Goal: Task Accomplishment & Management: Use online tool/utility

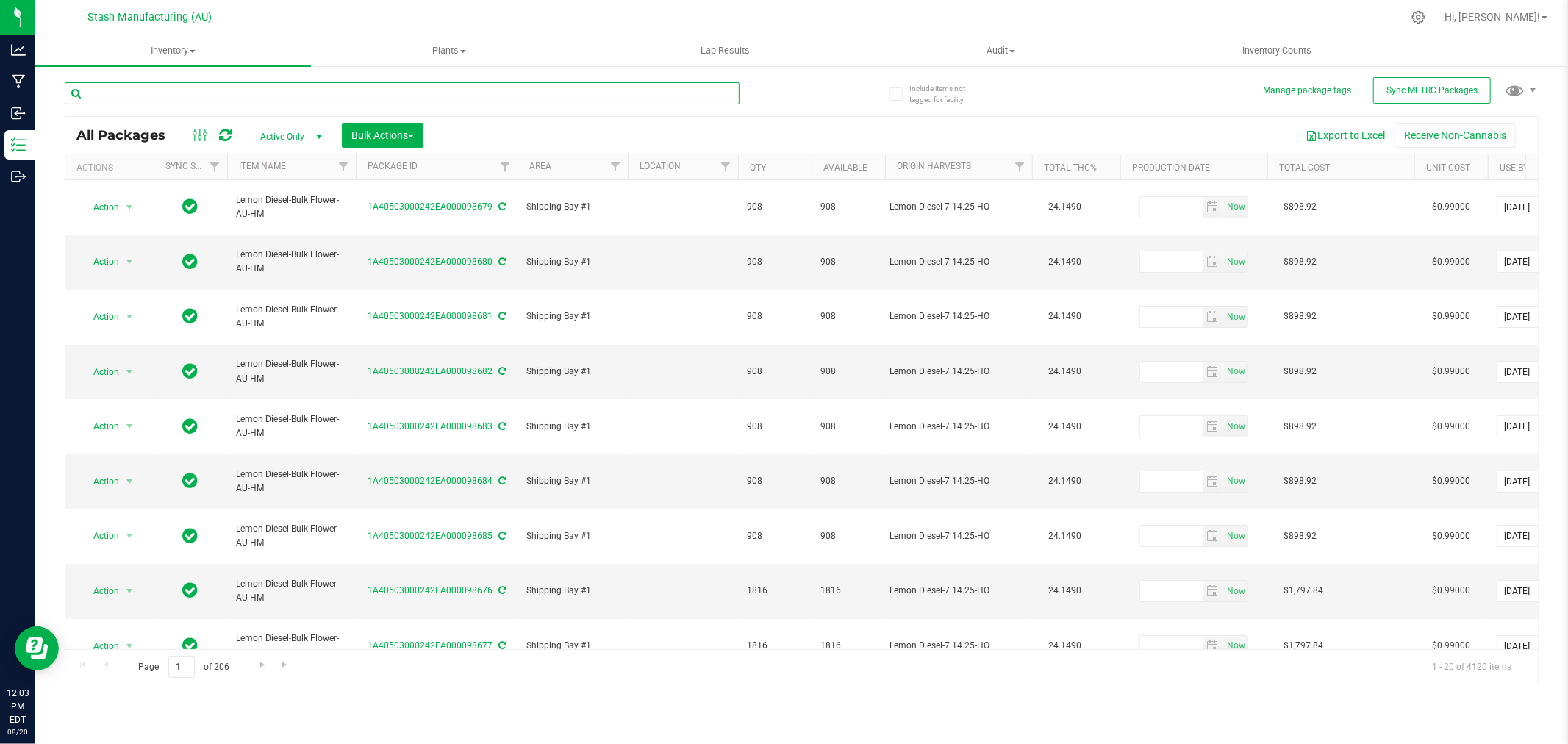
click at [141, 90] on input "text" at bounding box center [402, 94] width 675 height 22
type input "97263"
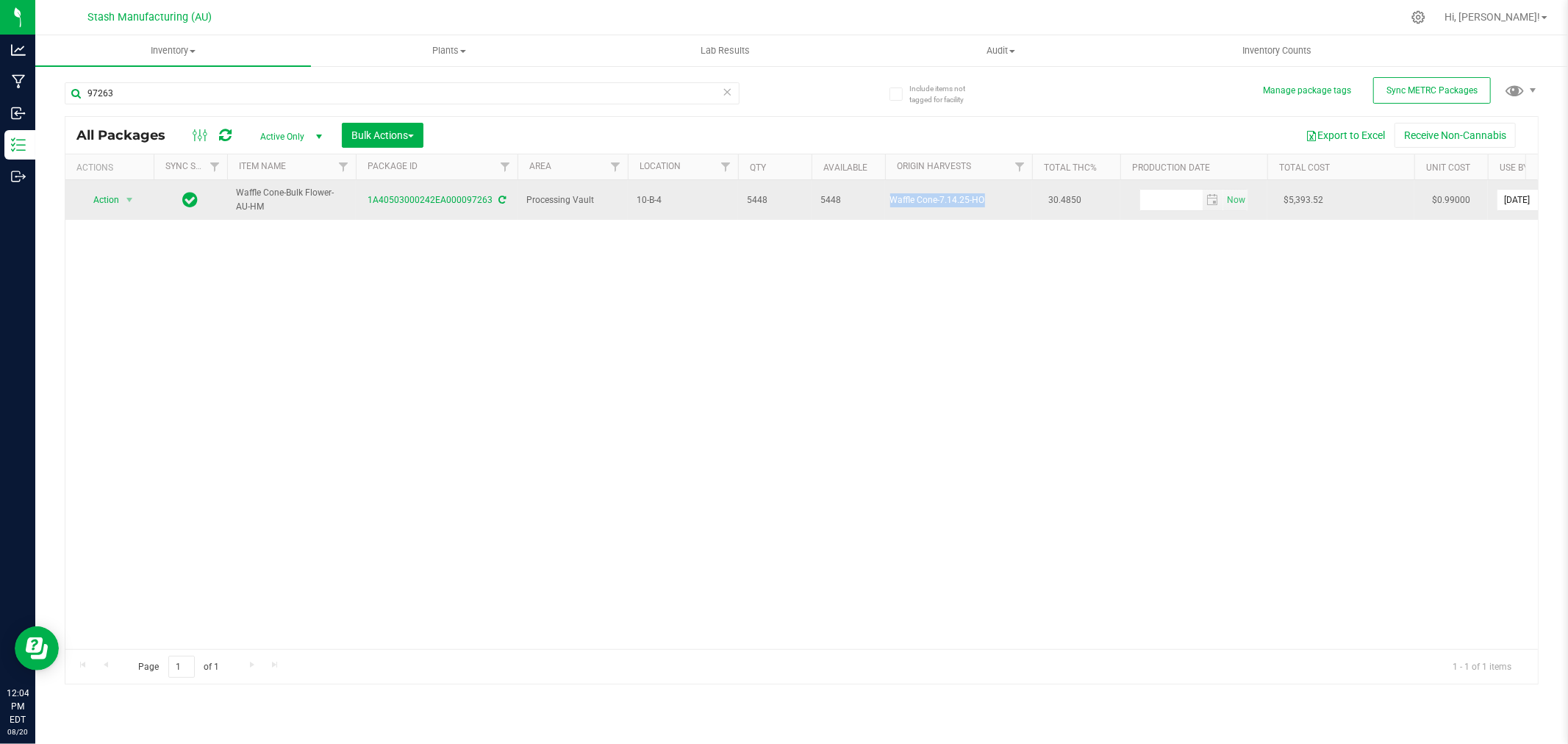
drag, startPoint x: 888, startPoint y: 203, endPoint x: 1002, endPoint y: 206, distance: 114.0
click at [1002, 206] on td "Waffle Cone-7.14.25-HO" at bounding box center [959, 200] width 147 height 40
copy div "Waffle Cone-7.14.25-HO"
click at [106, 200] on span "Action" at bounding box center [100, 200] width 40 height 21
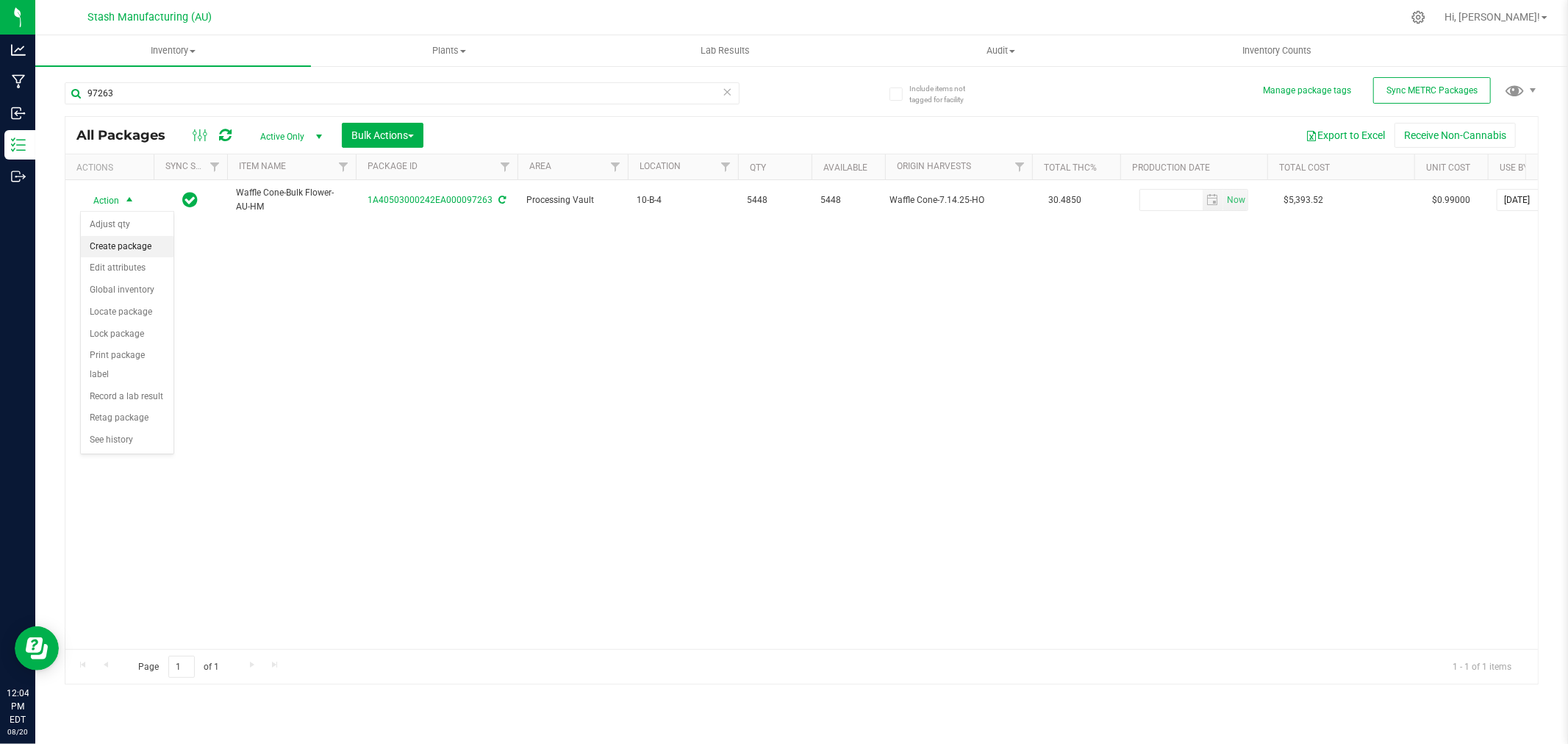
click at [123, 247] on li "Create package" at bounding box center [127, 247] width 93 height 22
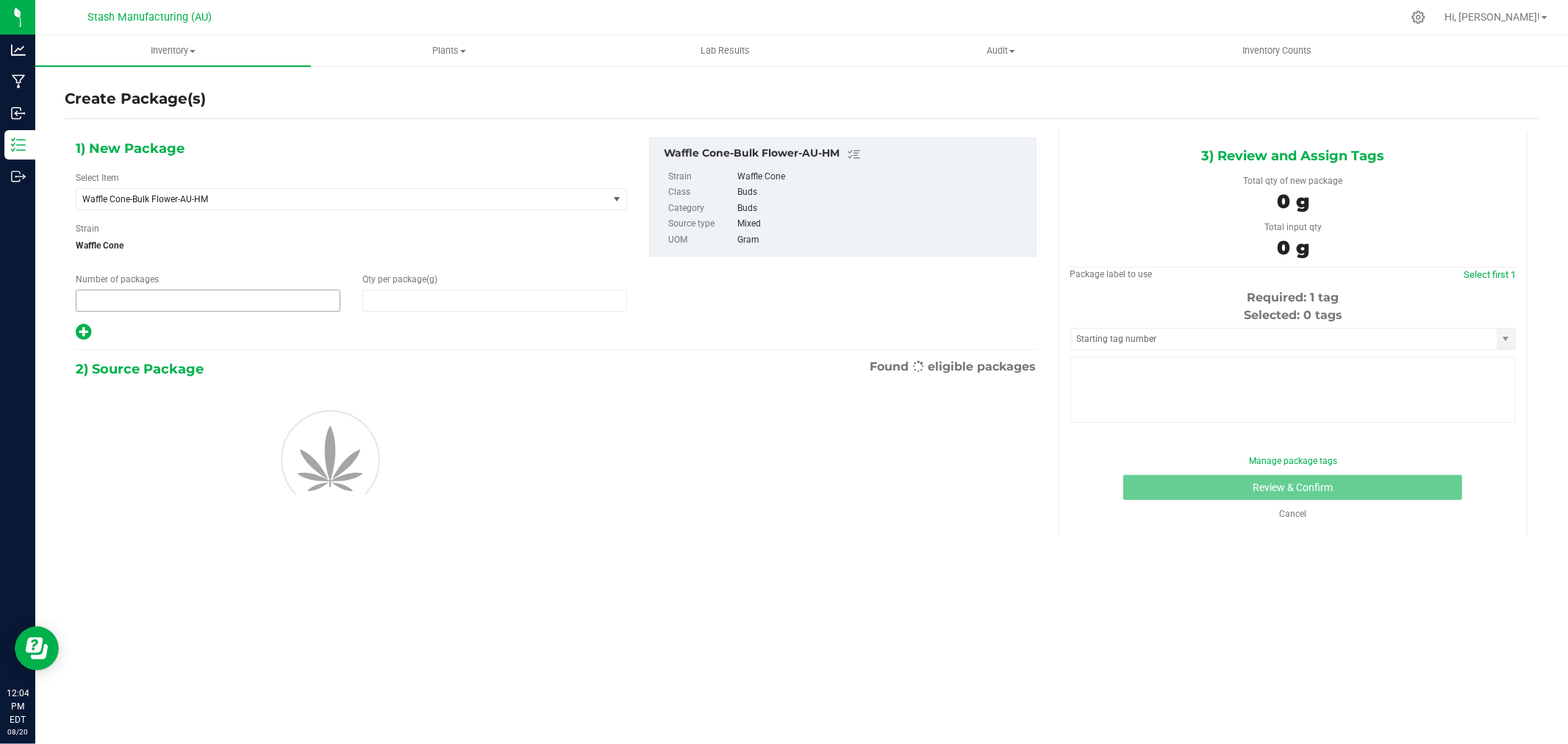
type input "1"
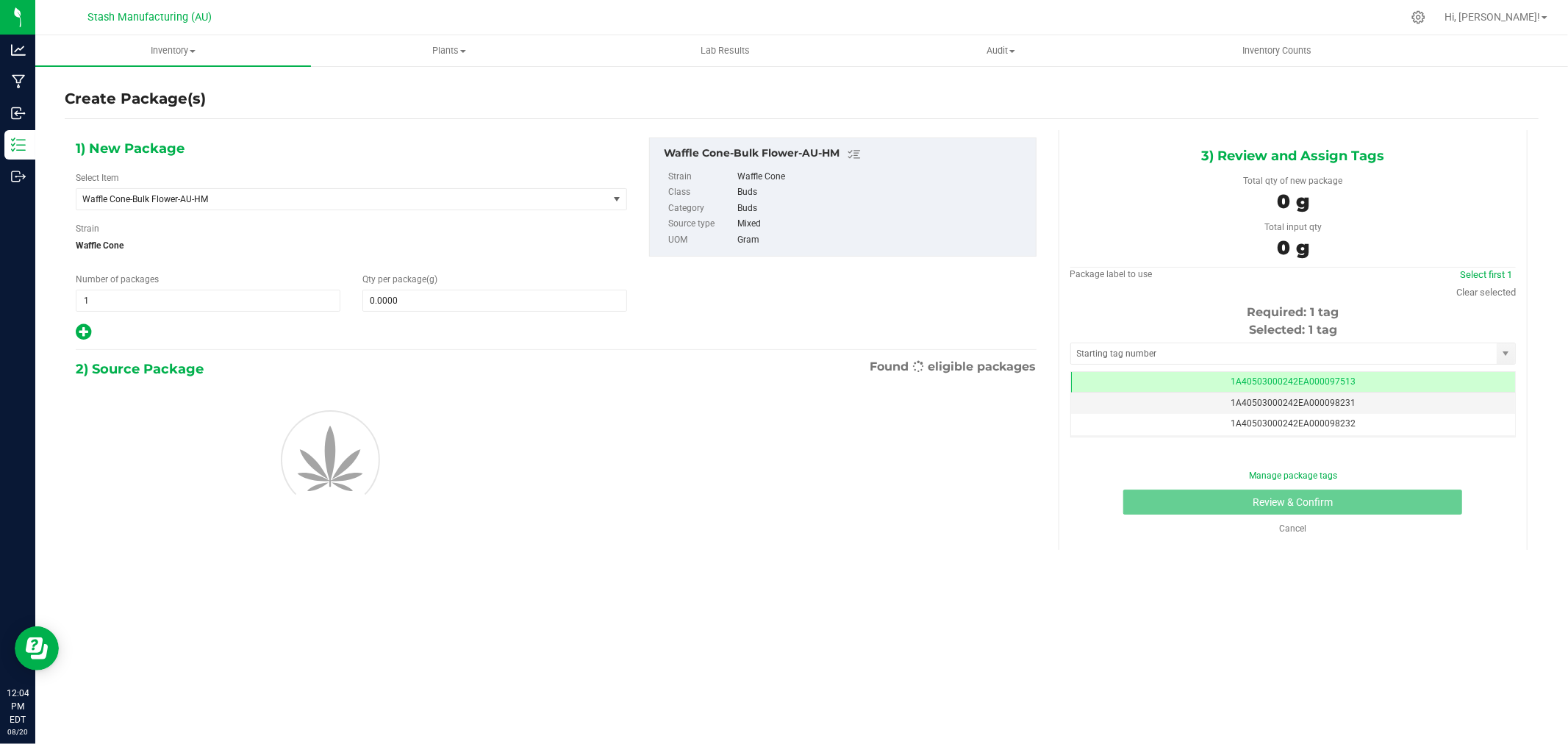
click at [83, 332] on icon at bounding box center [83, 332] width 15 height 18
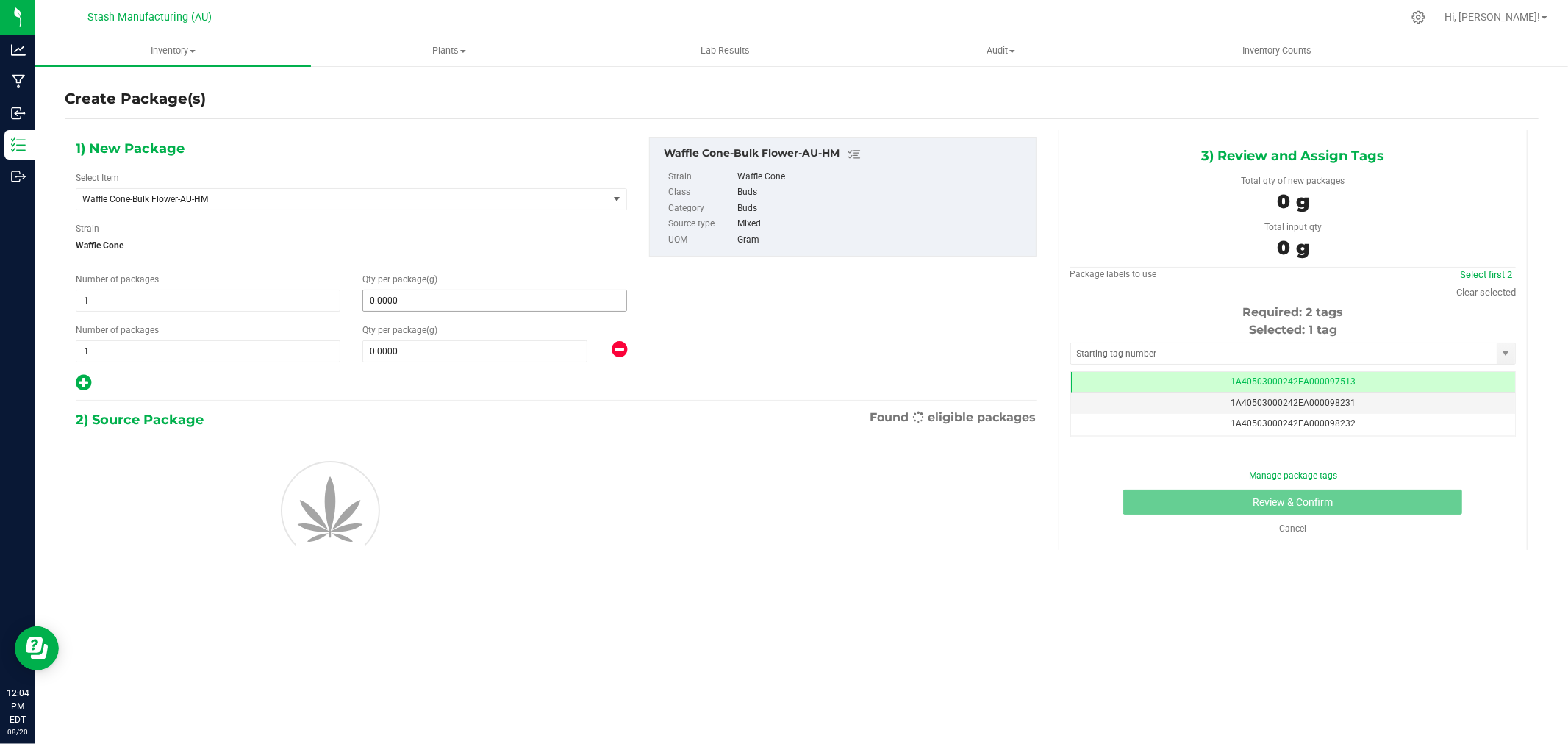
click at [86, 383] on icon at bounding box center [83, 382] width 15 height 18
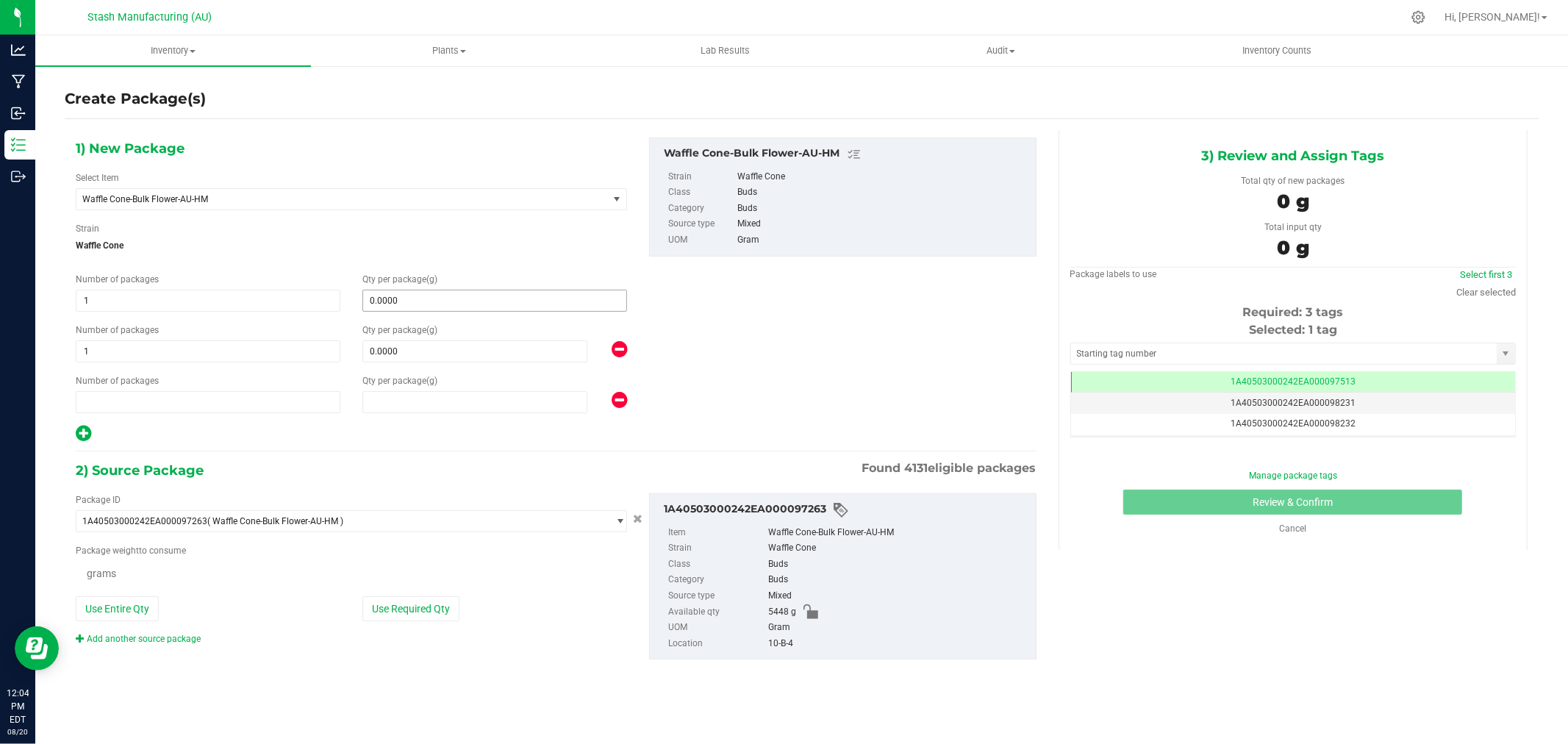
type input "0.0000"
type input "1"
type input "0.0000"
click at [382, 304] on span "0.0000 0" at bounding box center [494, 301] width 264 height 22
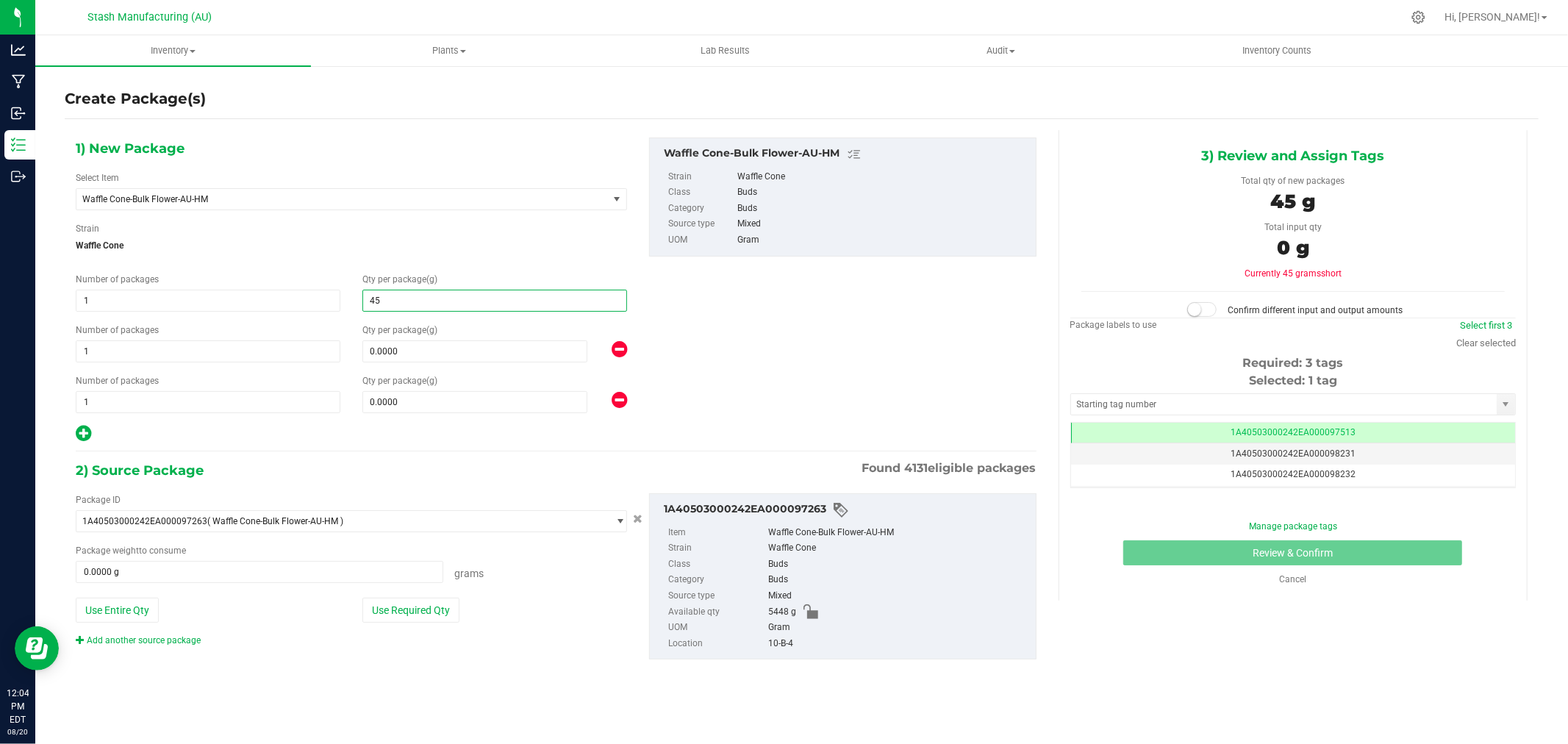
type input "454"
type input "454.0000"
click at [406, 353] on span at bounding box center [474, 352] width 225 height 22
type input "908"
type input "908.0000"
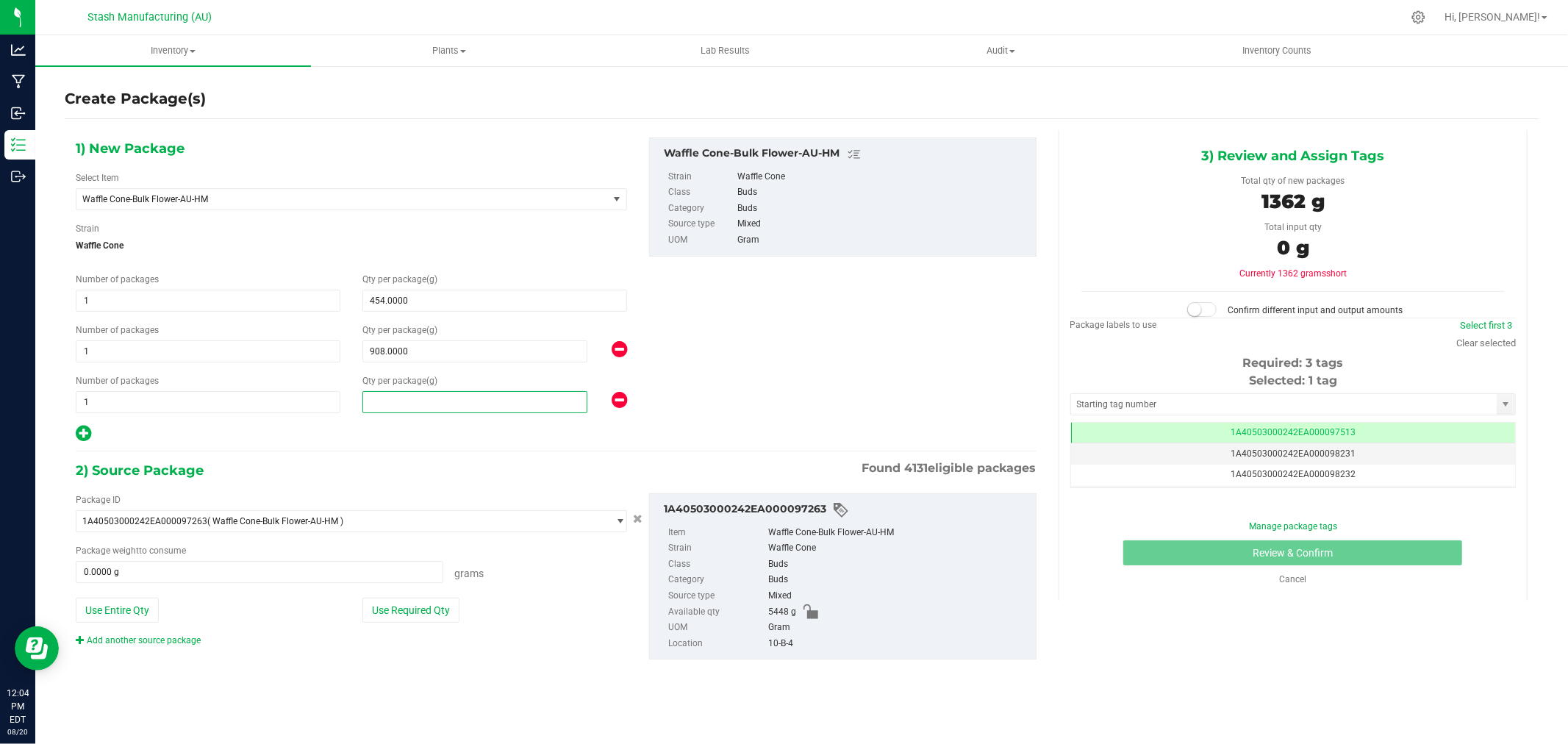
click at [386, 399] on span at bounding box center [474, 402] width 225 height 22
type input "1362"
type input "1,362.0000"
click at [163, 399] on span "1 1" at bounding box center [208, 402] width 264 height 22
drag, startPoint x: 163, startPoint y: 399, endPoint x: 149, endPoint y: 429, distance: 33.1
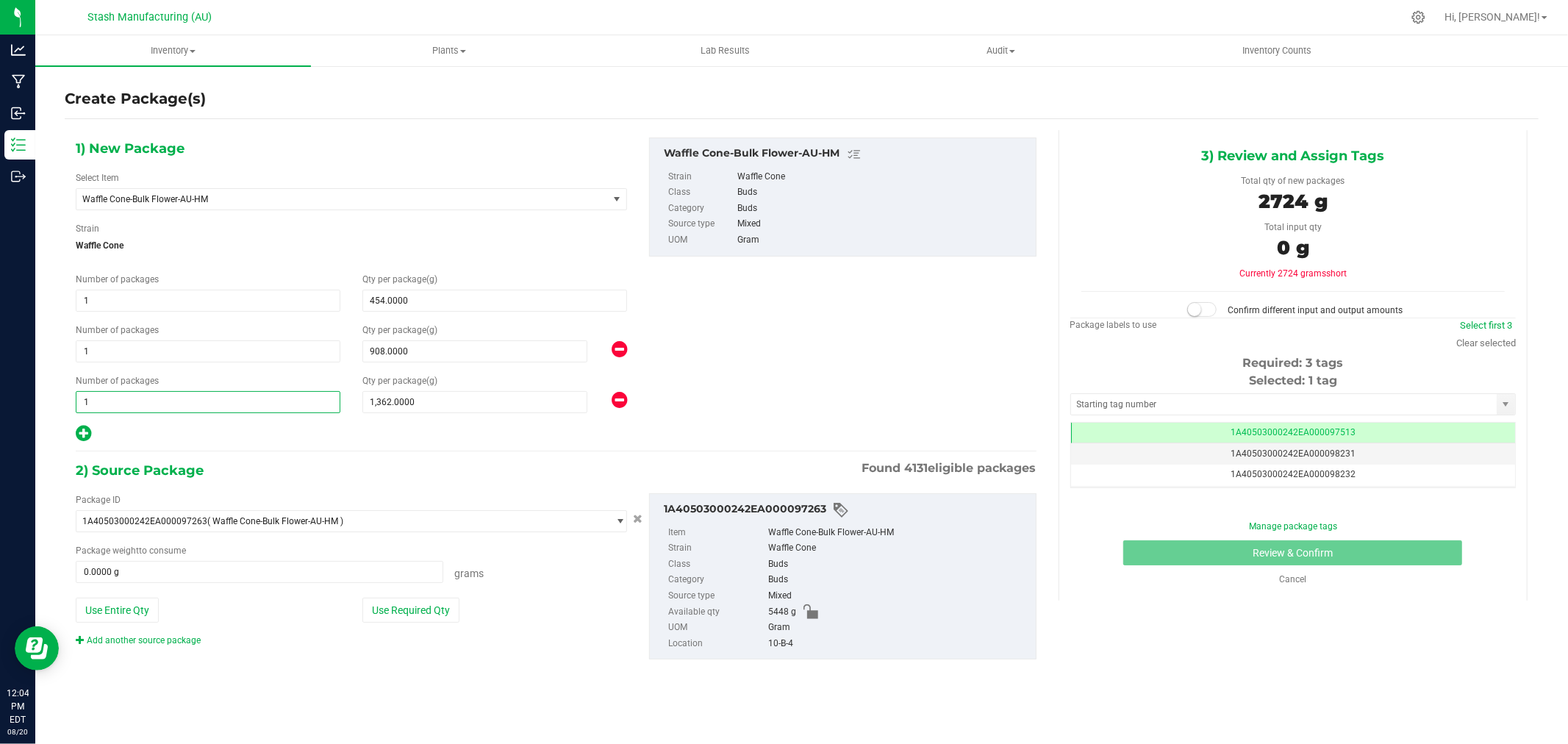
click at [144, 428] on div "1) New Package Select Item Waffle Cone-Bulk Flower-AU-HM 38 Special-28g Popcorn…" at bounding box center [352, 291] width 574 height 306
type input "3"
click at [430, 474] on div "2) Source Package Found 4131 eligible packages" at bounding box center [556, 471] width 961 height 22
click at [430, 611] on button "Use Required Qty" at bounding box center [410, 609] width 97 height 25
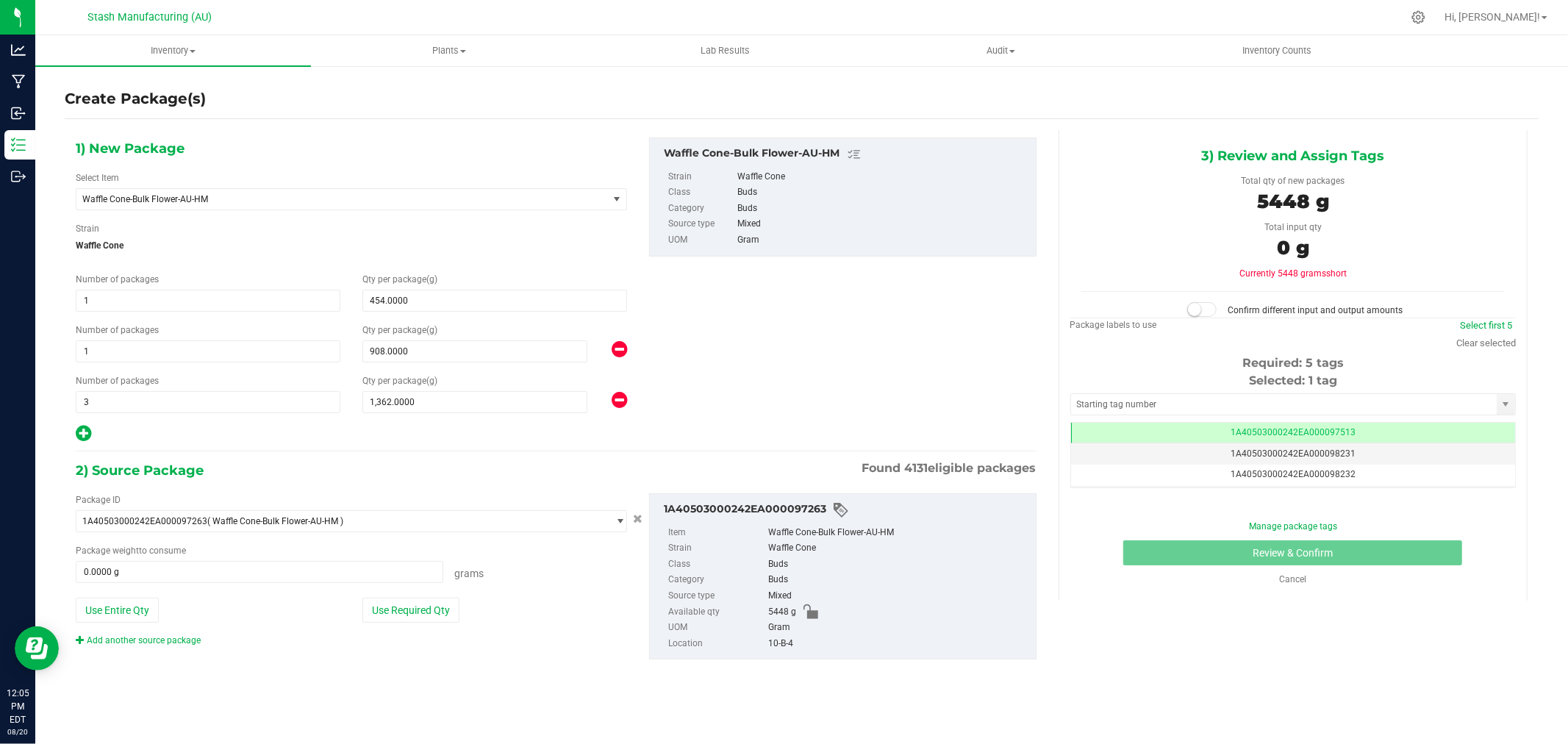
type input "5448.0000 g"
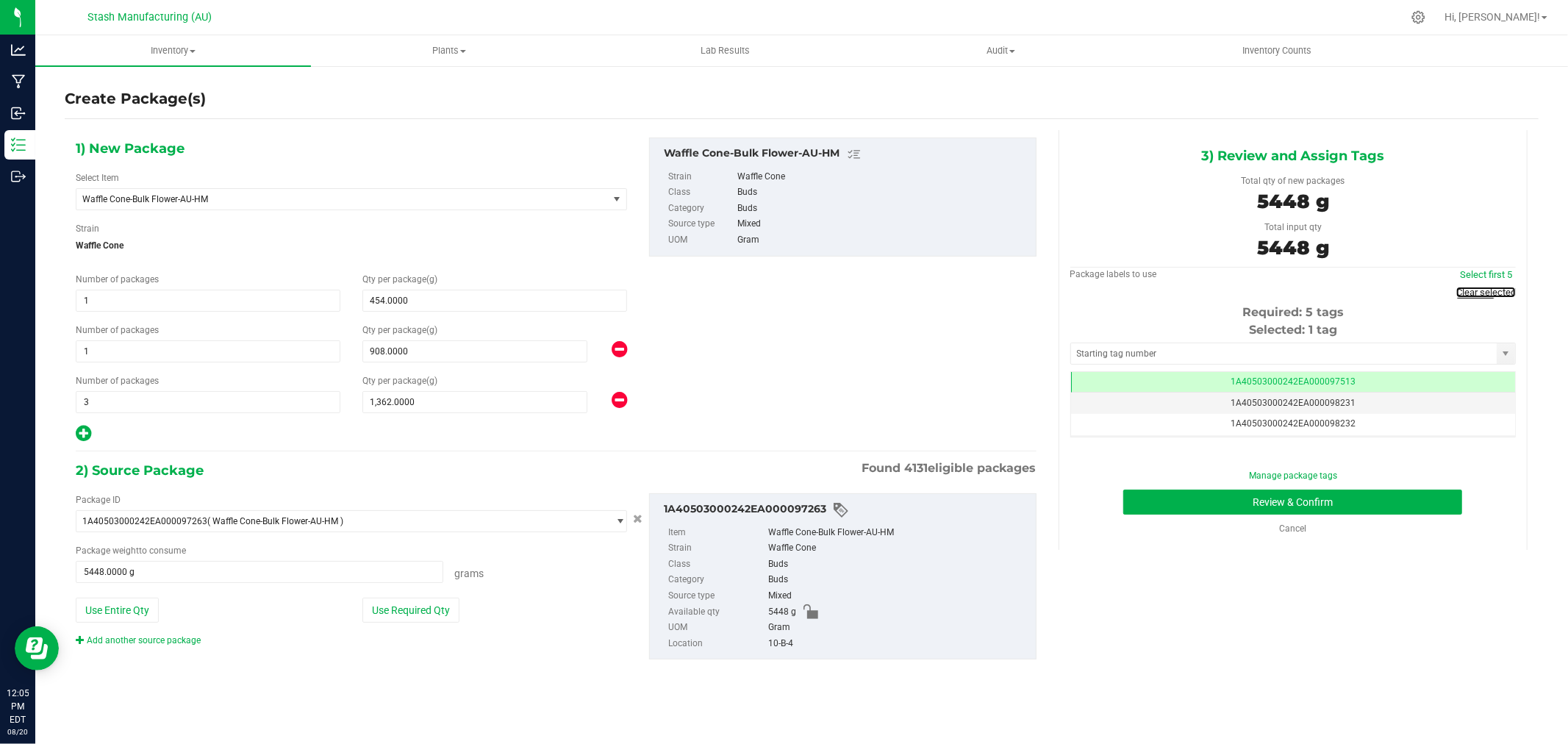
drag, startPoint x: 1498, startPoint y: 290, endPoint x: 1465, endPoint y: 302, distance: 35.1
click at [1498, 290] on link "Clear selected" at bounding box center [1486, 292] width 59 height 11
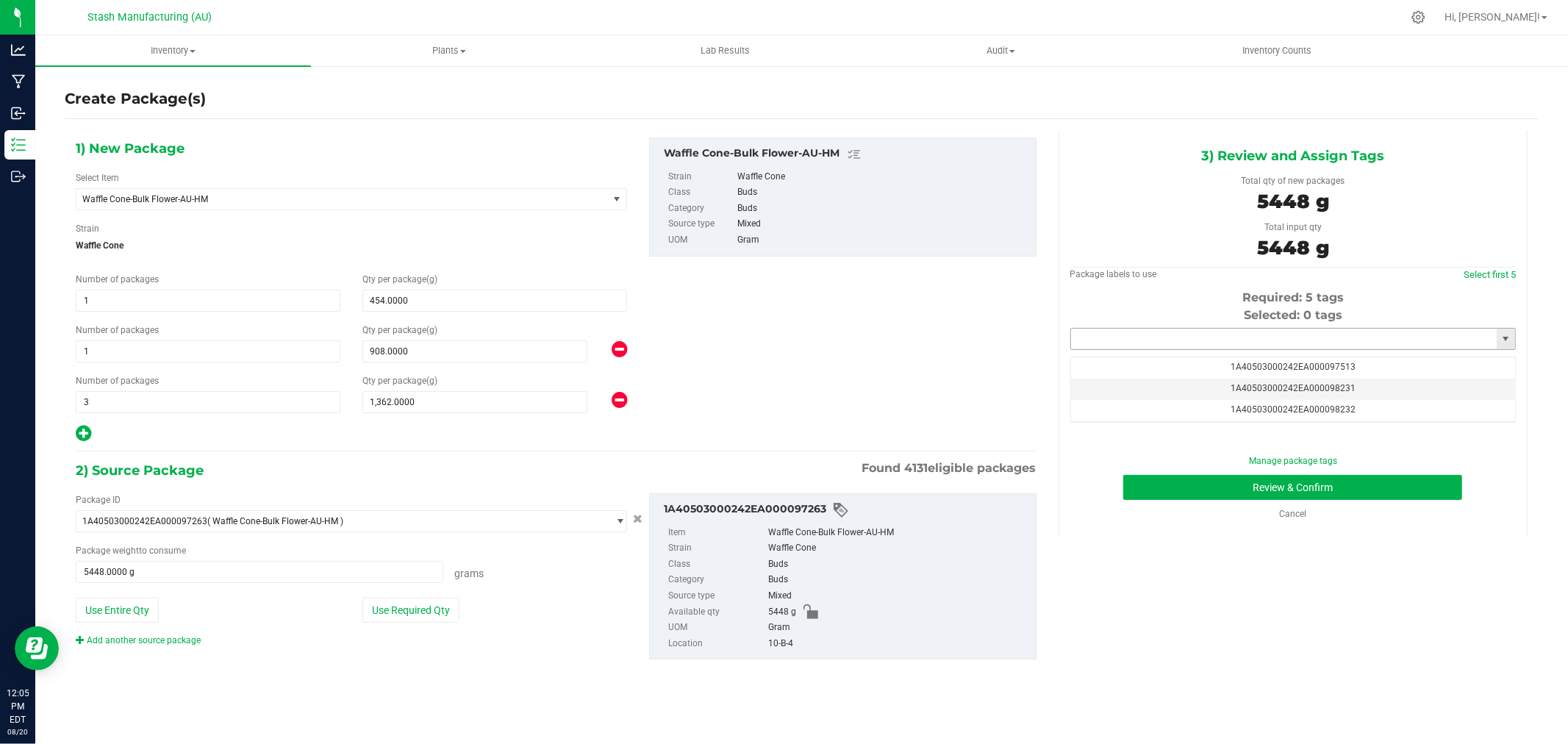
click at [1356, 340] on input "text" at bounding box center [1284, 339] width 425 height 21
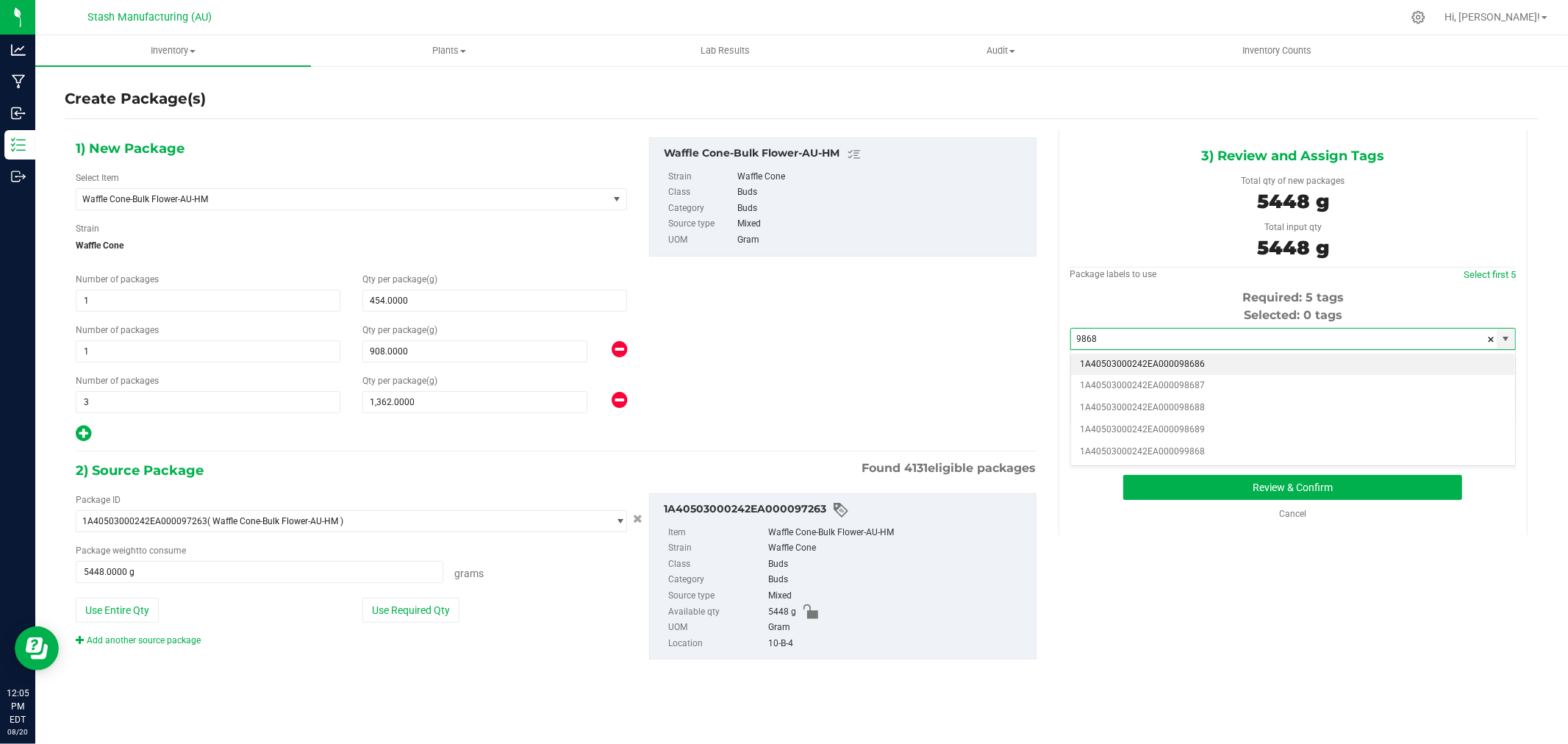
click at [1328, 360] on li "1A40503000242EA000098686" at bounding box center [1293, 364] width 444 height 22
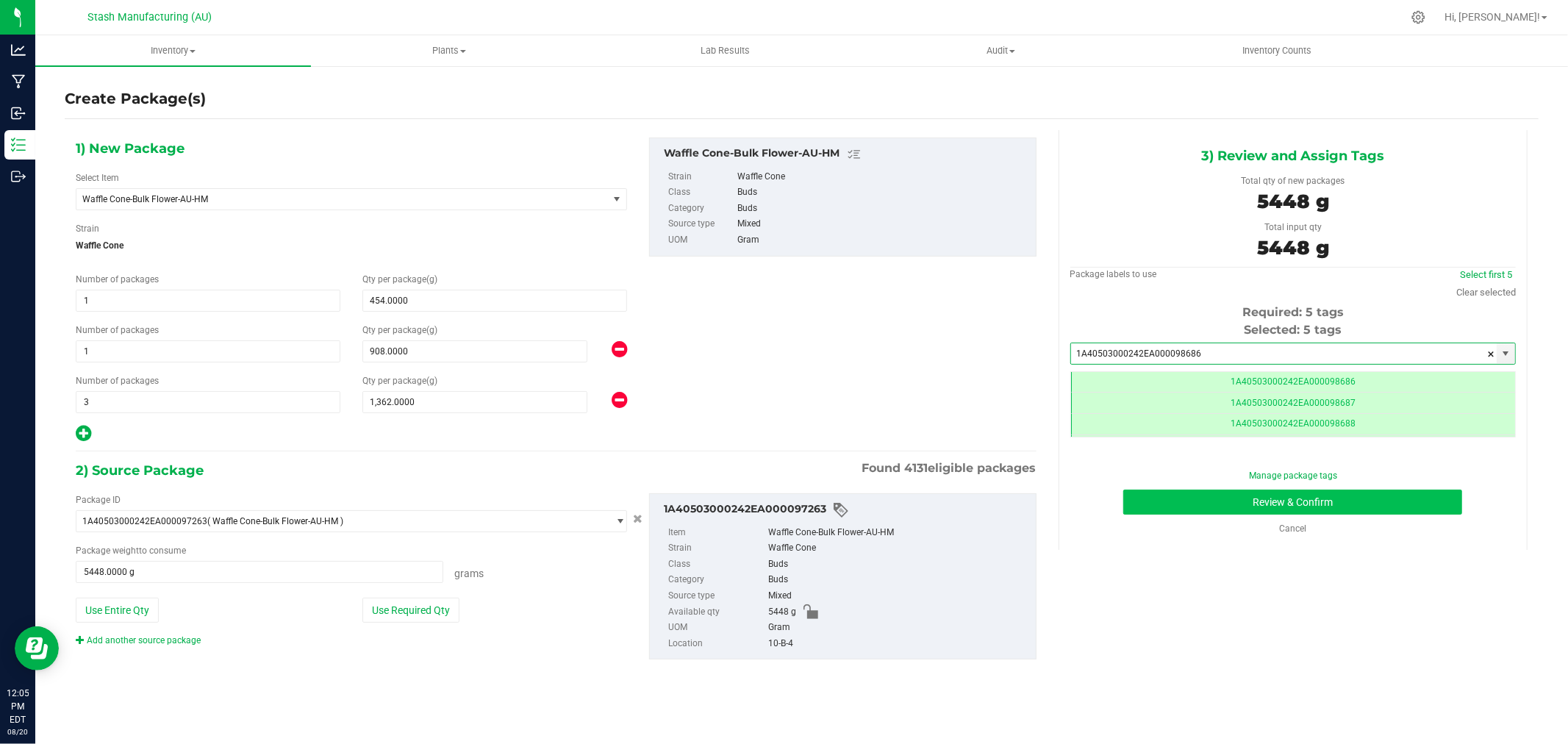
scroll to position [0, -1]
type input "1A40503000242EA000098686"
click at [1409, 498] on button "Review & Confirm" at bounding box center [1292, 501] width 339 height 25
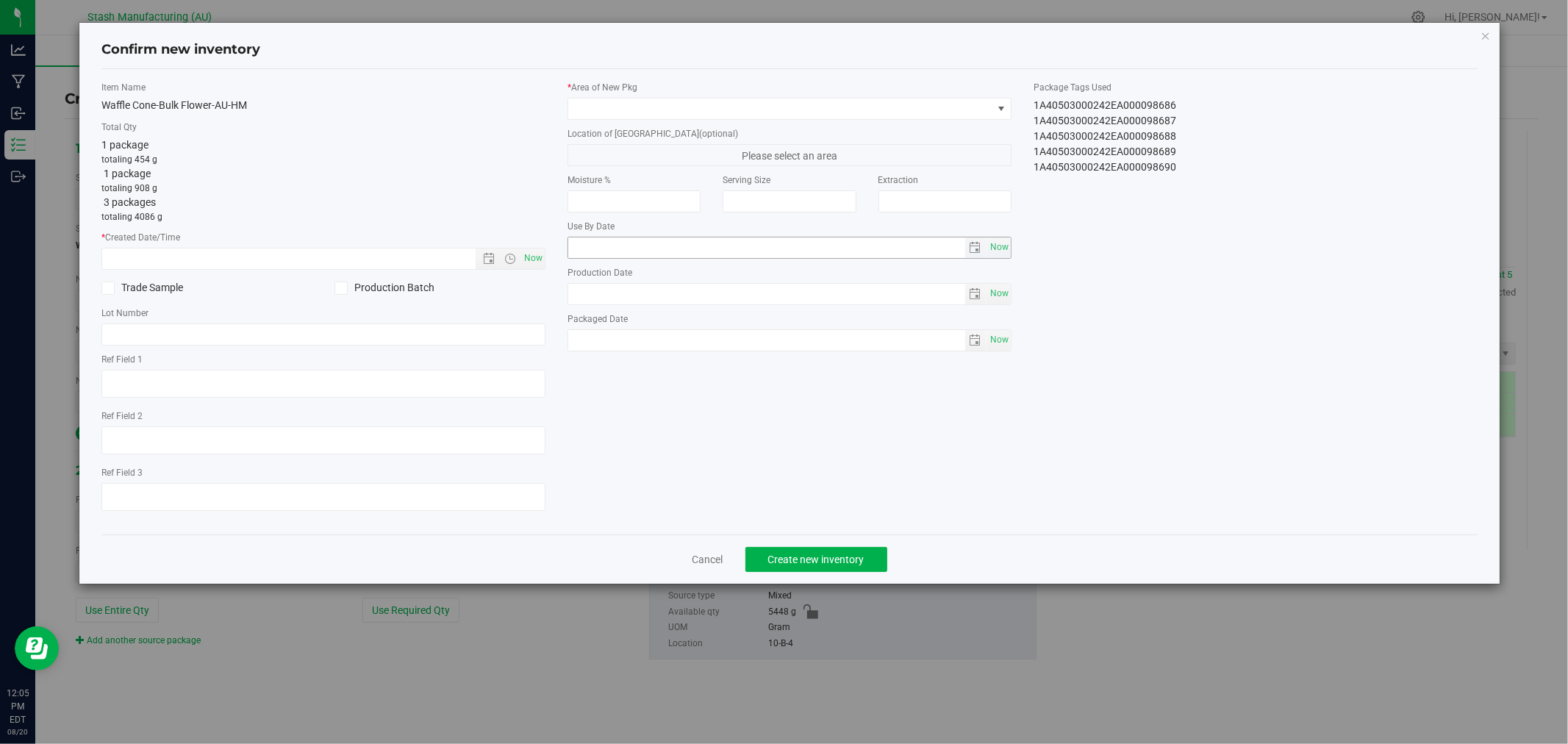
type input "[DATE]"
click at [541, 259] on span "Now" at bounding box center [534, 258] width 25 height 22
type input "[DATE] 12:05 PM"
click at [710, 106] on span at bounding box center [780, 109] width 424 height 21
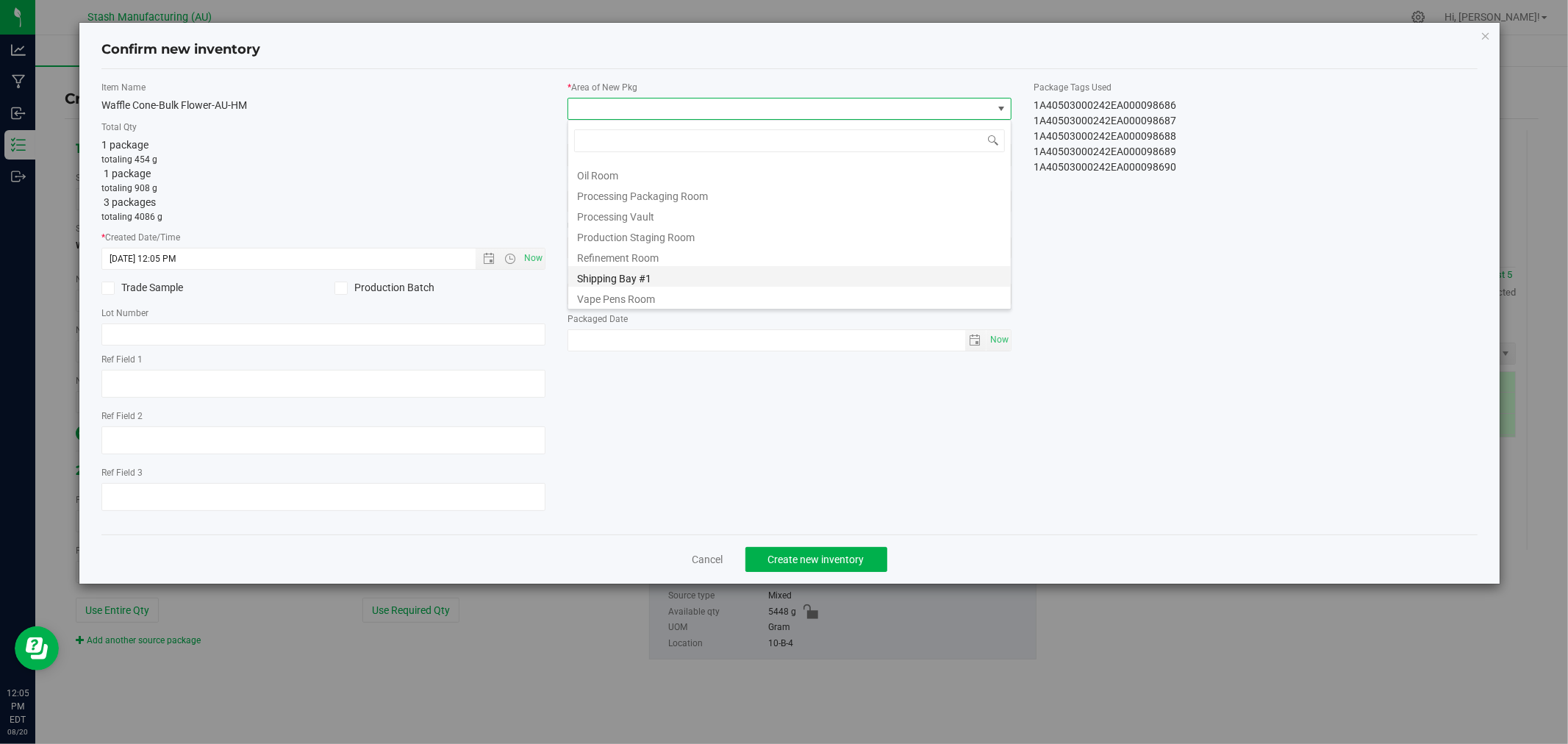
click at [721, 281] on li "Shipping Bay #1" at bounding box center [789, 276] width 442 height 21
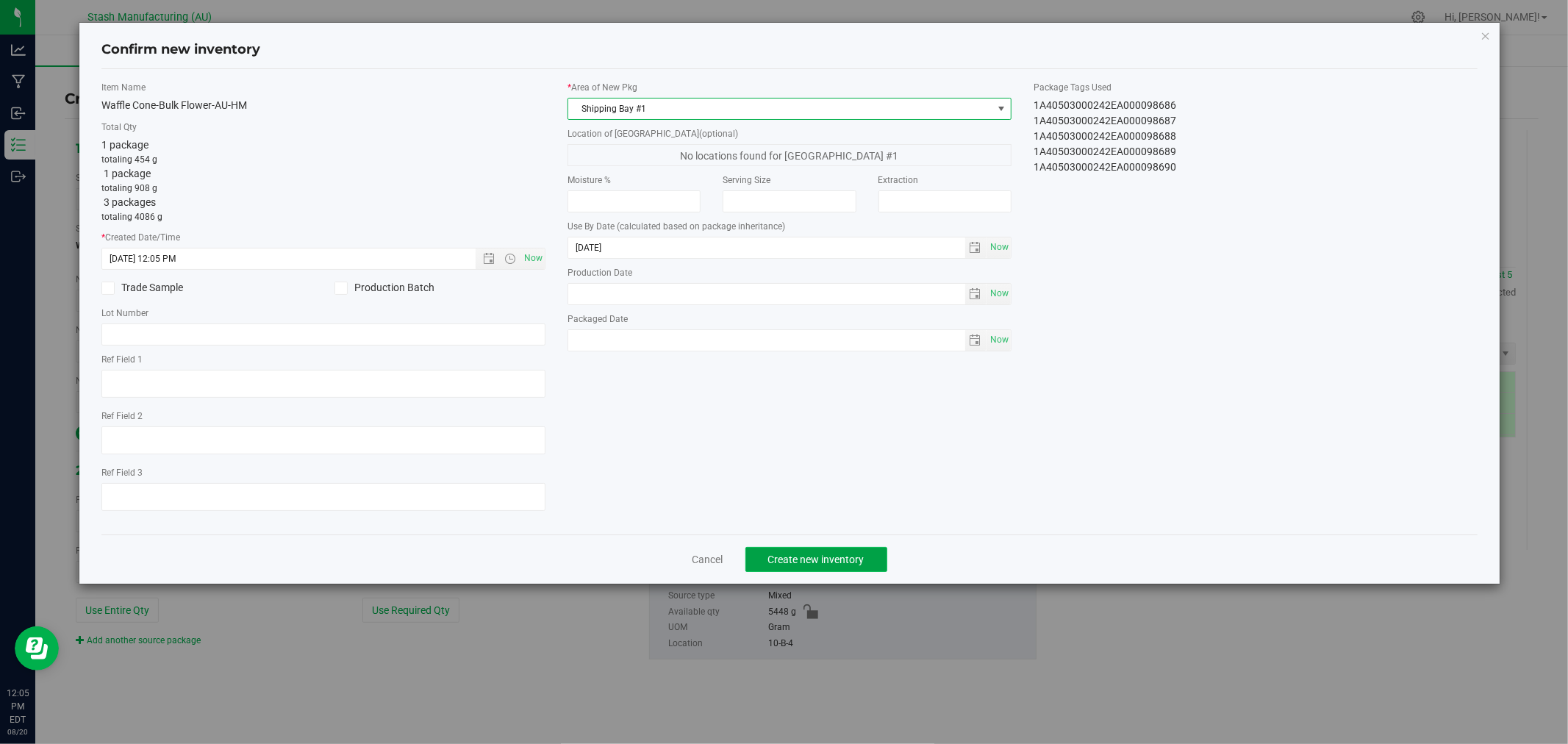
click at [840, 560] on span "Create new inventory" at bounding box center [816, 559] width 96 height 12
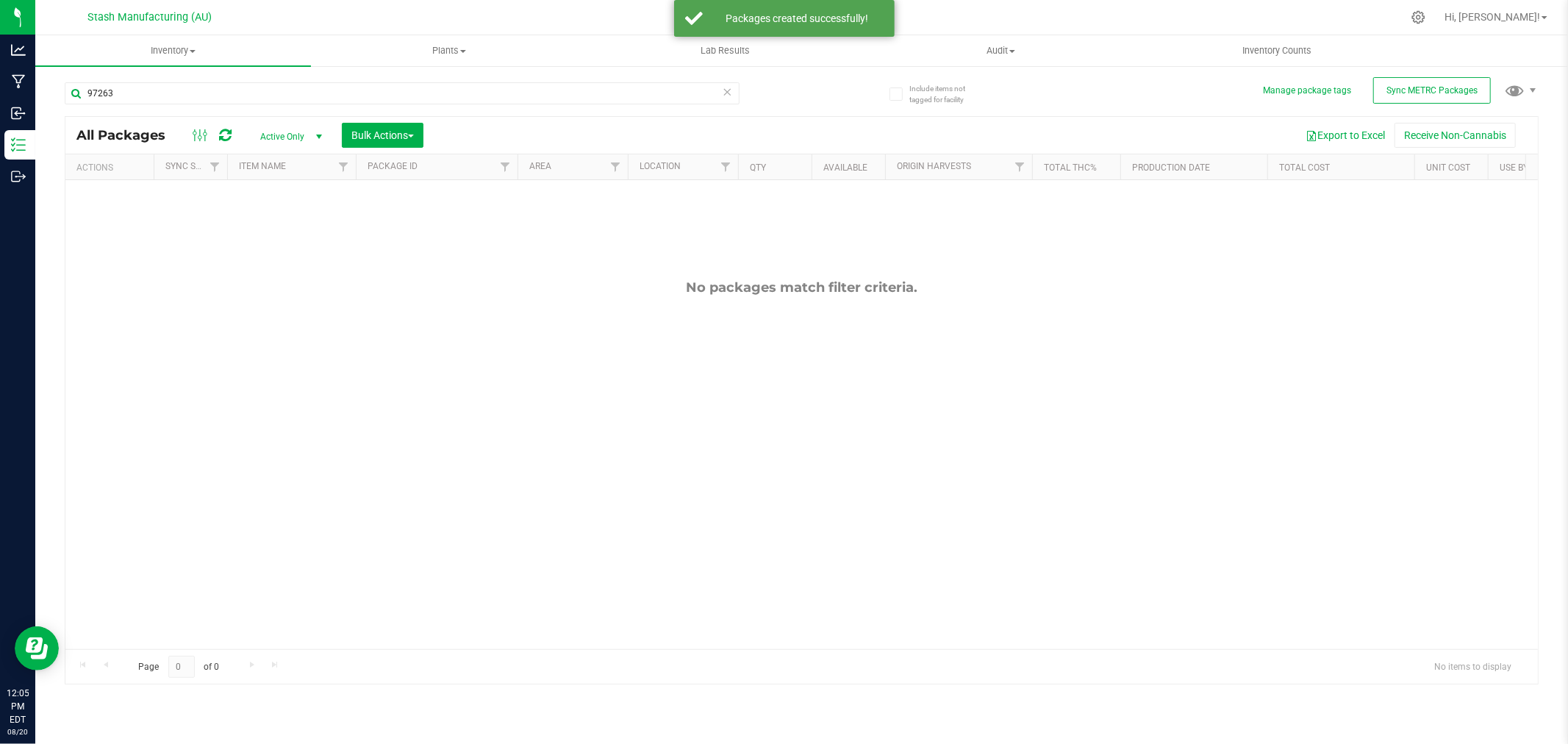
click at [727, 94] on icon at bounding box center [728, 91] width 10 height 18
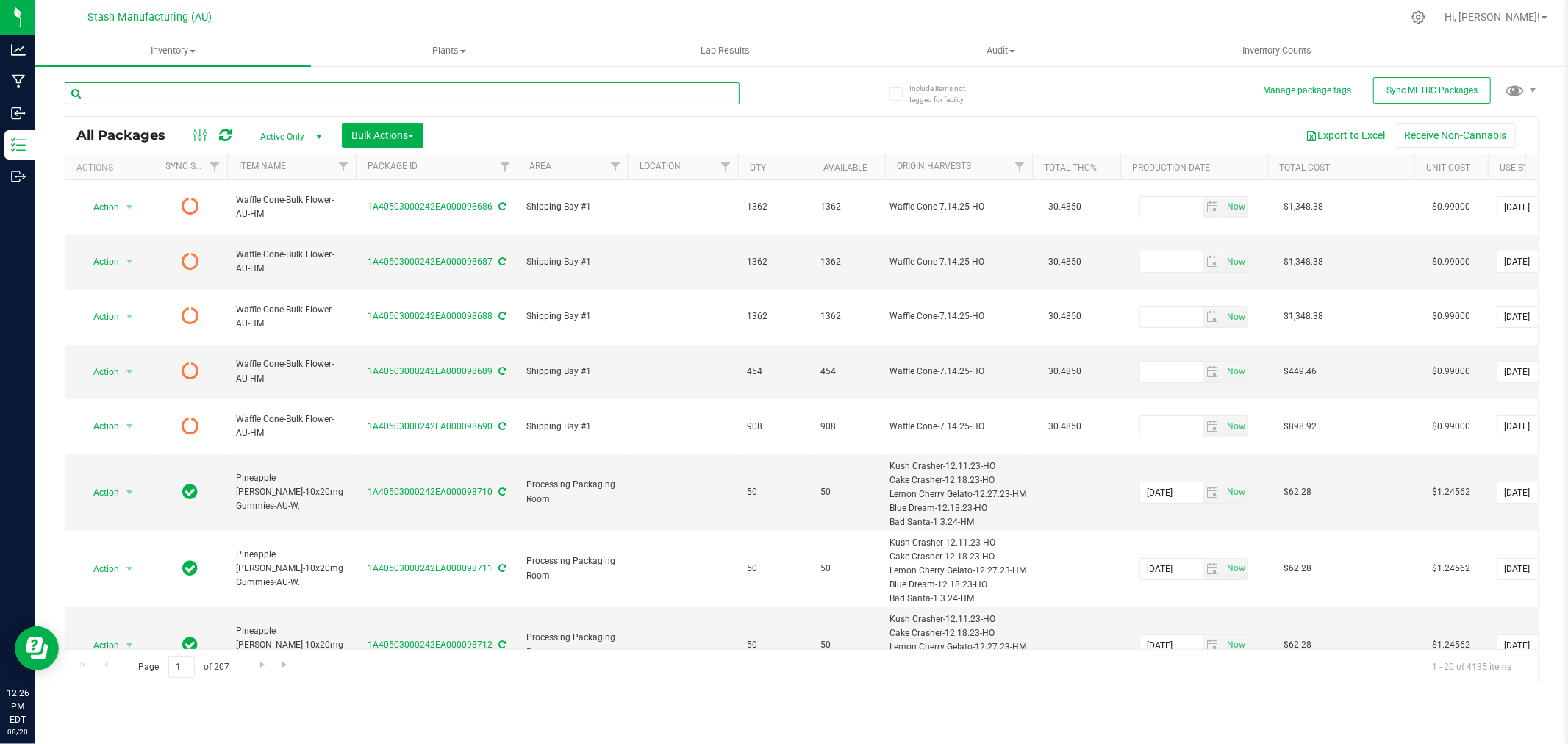
click at [201, 94] on input "text" at bounding box center [402, 94] width 675 height 22
type input "97264"
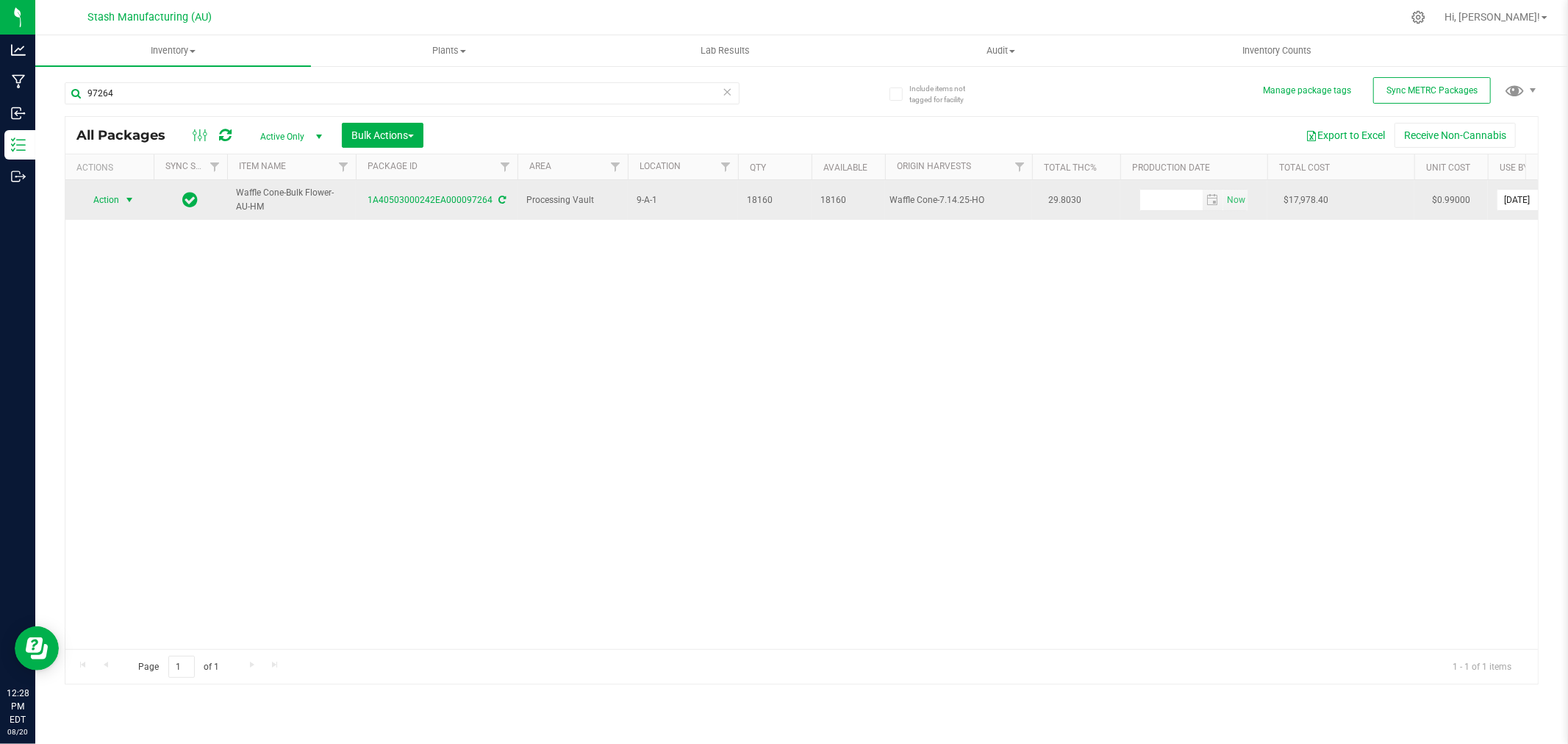
click at [112, 210] on span "Action" at bounding box center [100, 200] width 40 height 21
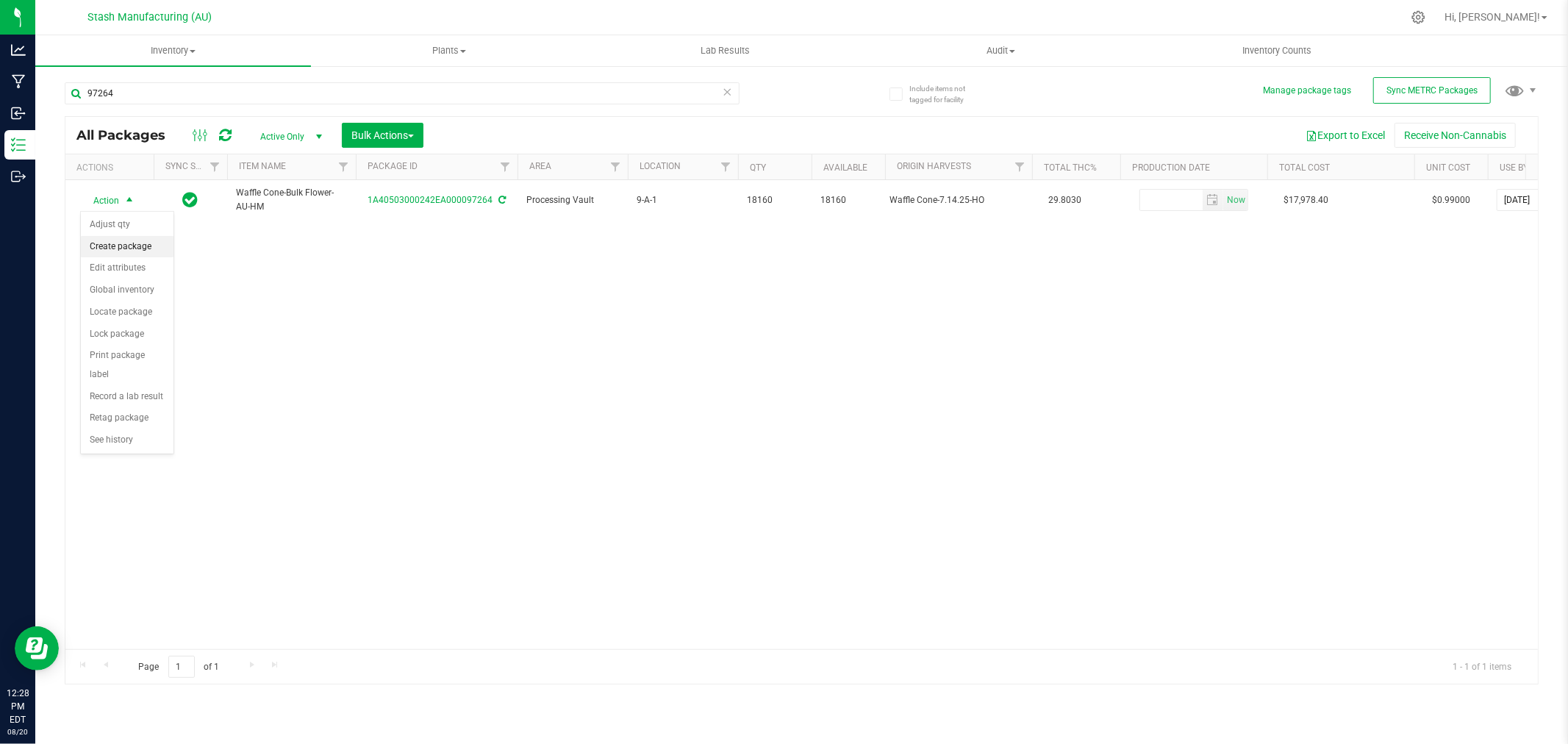
click at [120, 244] on li "Create package" at bounding box center [127, 247] width 93 height 22
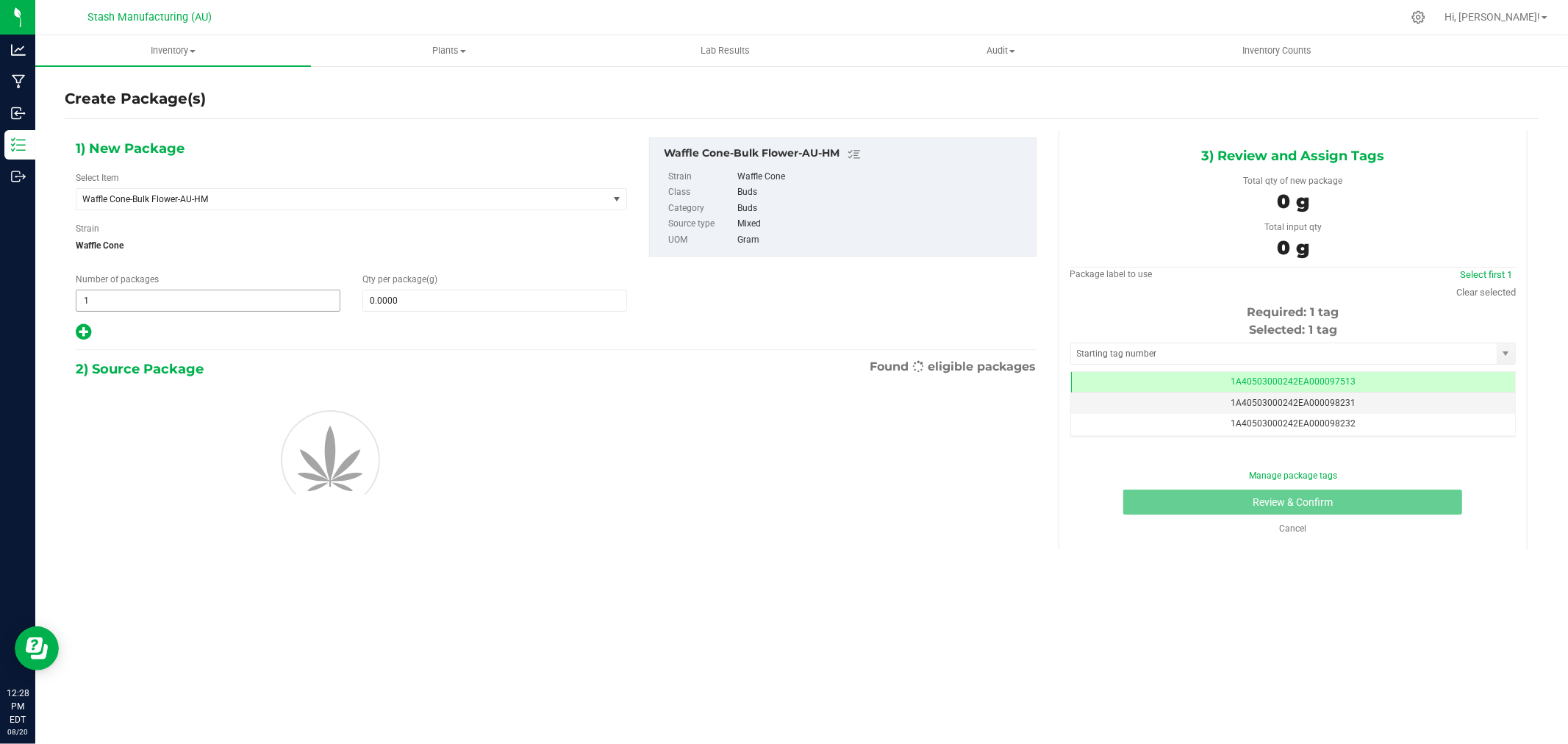
scroll to position [0, -1]
click at [76, 326] on icon at bounding box center [83, 332] width 15 height 18
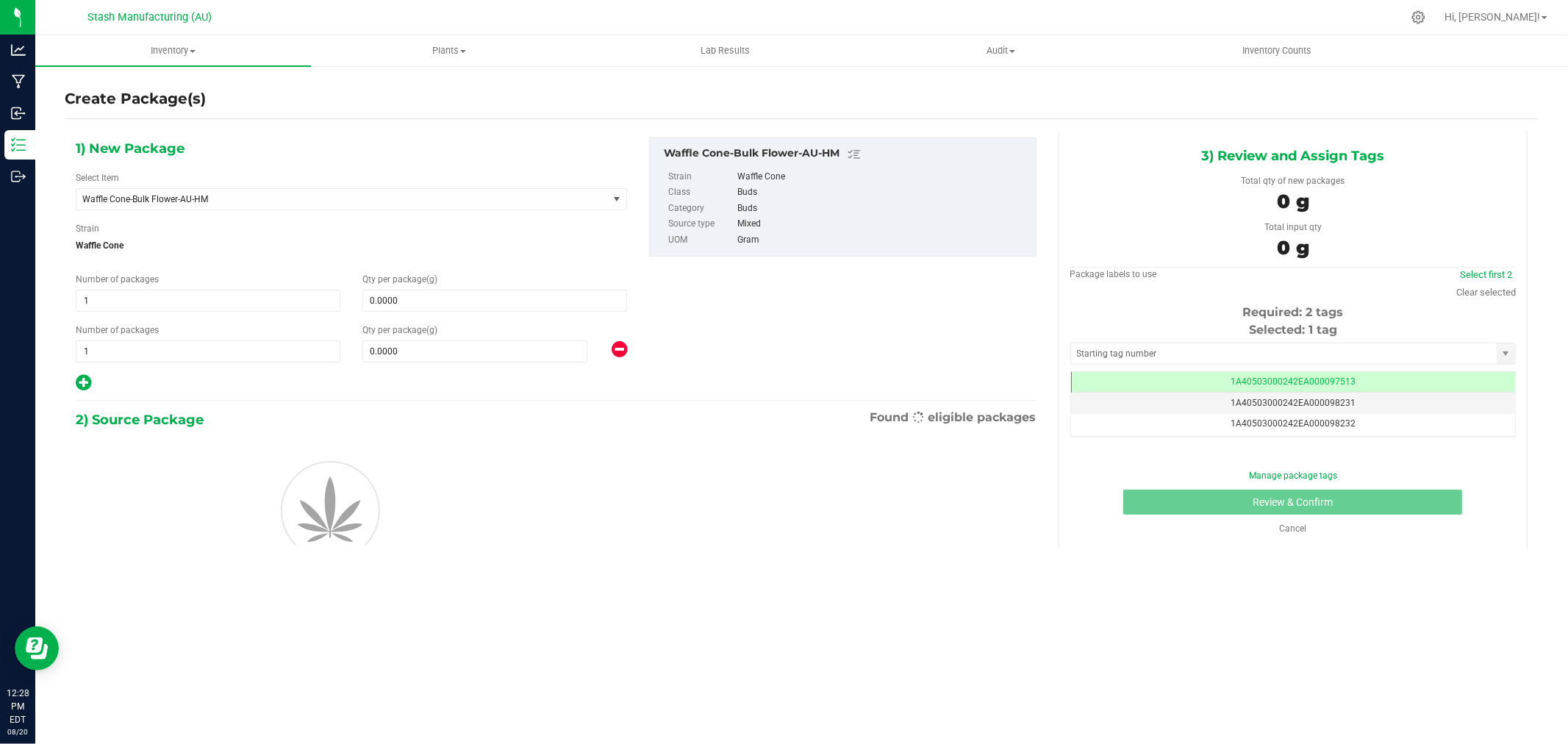
click at [79, 388] on icon at bounding box center [83, 382] width 15 height 18
type input "0.0000"
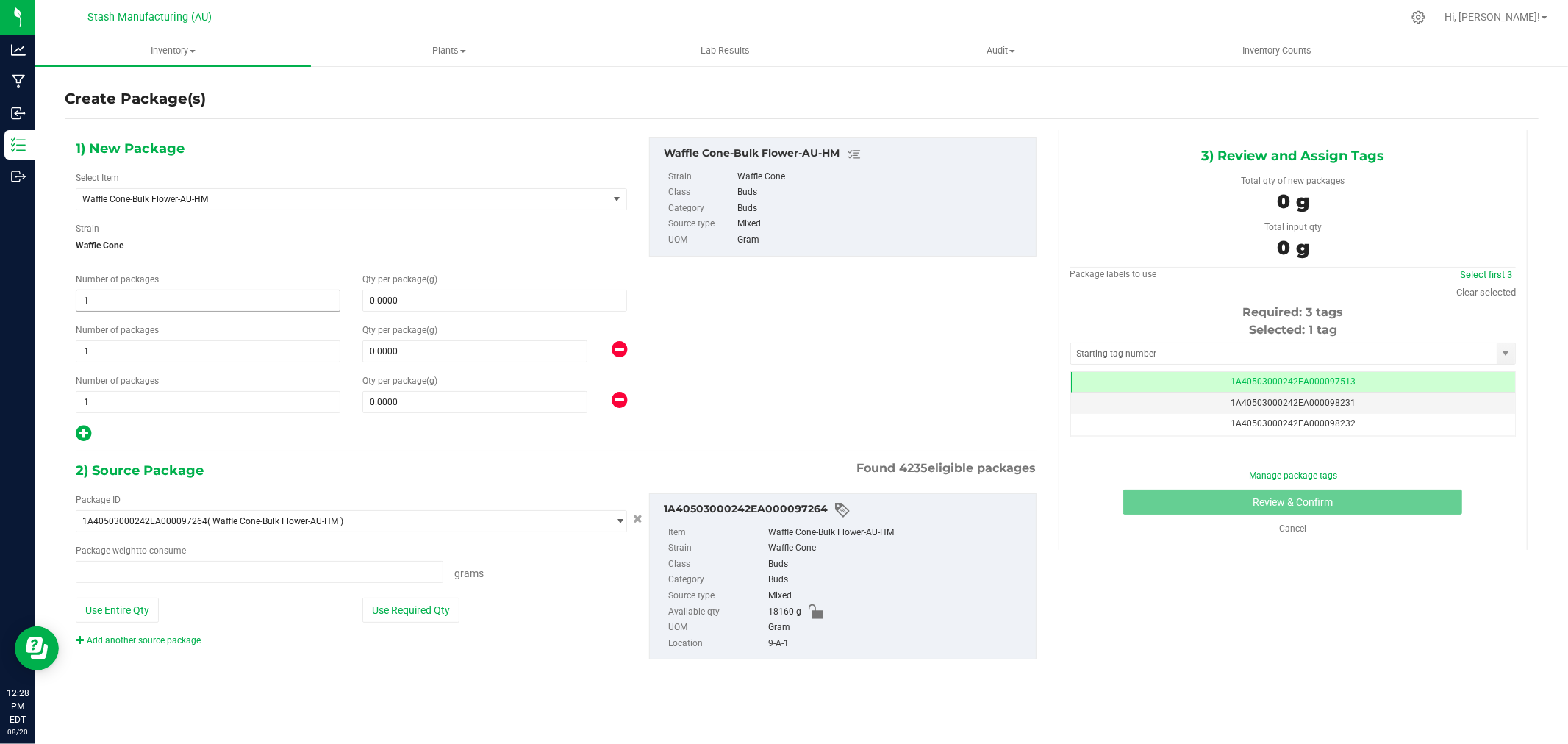
type input "0.0000 g"
click at [166, 306] on span "1 1" at bounding box center [208, 301] width 264 height 22
click at [166, 306] on input "1" at bounding box center [208, 300] width 264 height 21
type input "2"
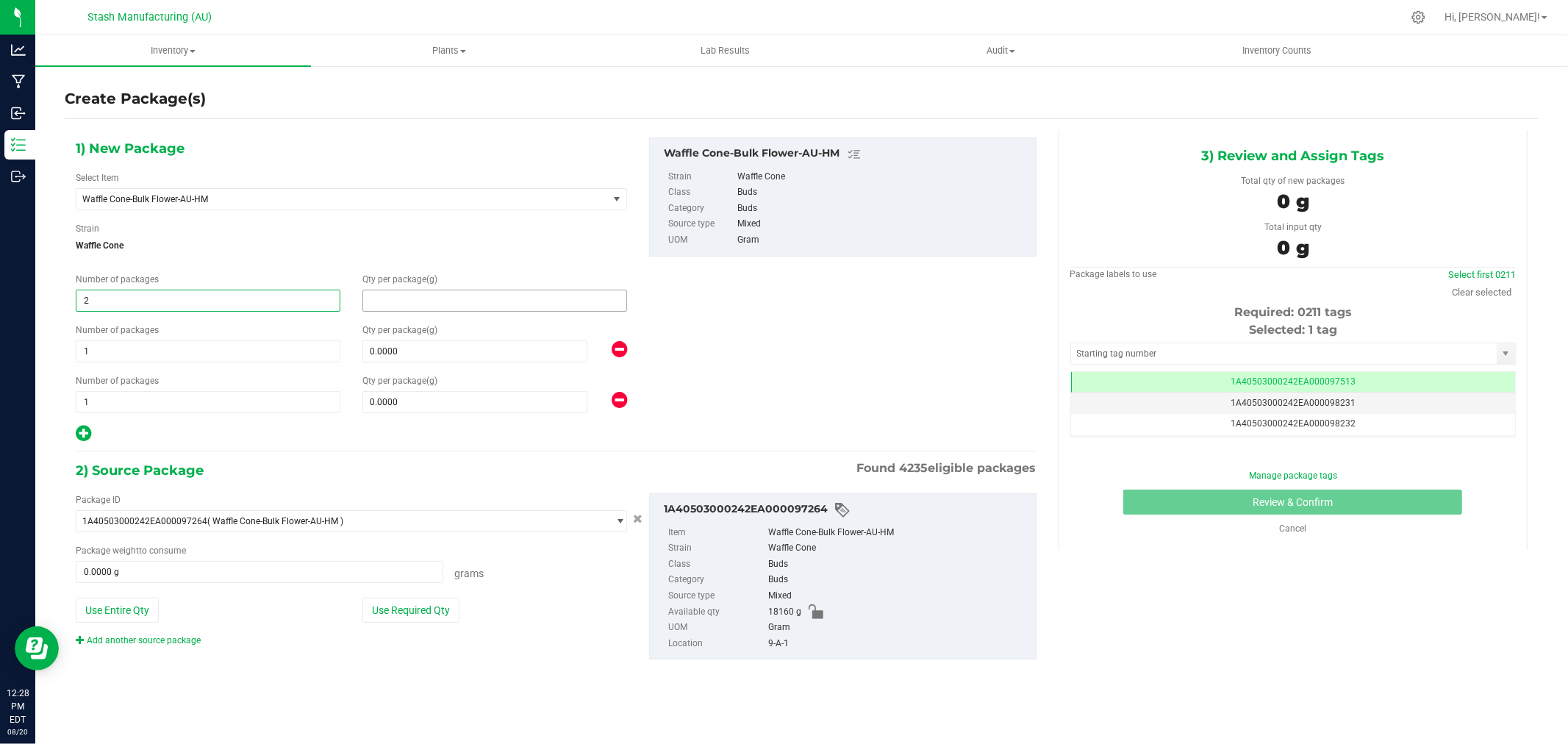
click at [409, 308] on span at bounding box center [494, 301] width 264 height 22
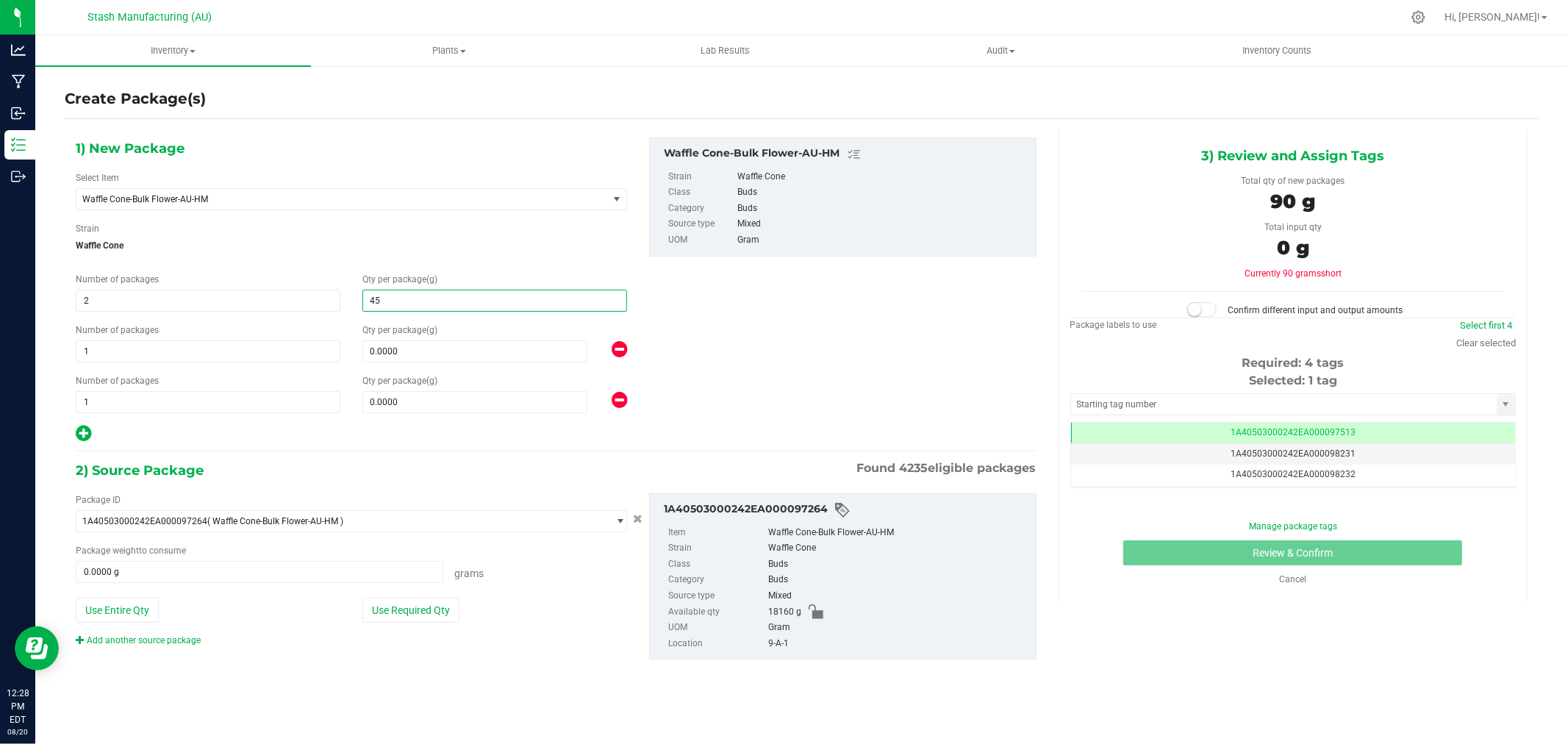
type input "454"
type input "454.0000"
click at [250, 343] on span "1 1" at bounding box center [208, 352] width 264 height 22
click at [250, 343] on input "1" at bounding box center [208, 352] width 264 height 21
type input "2"
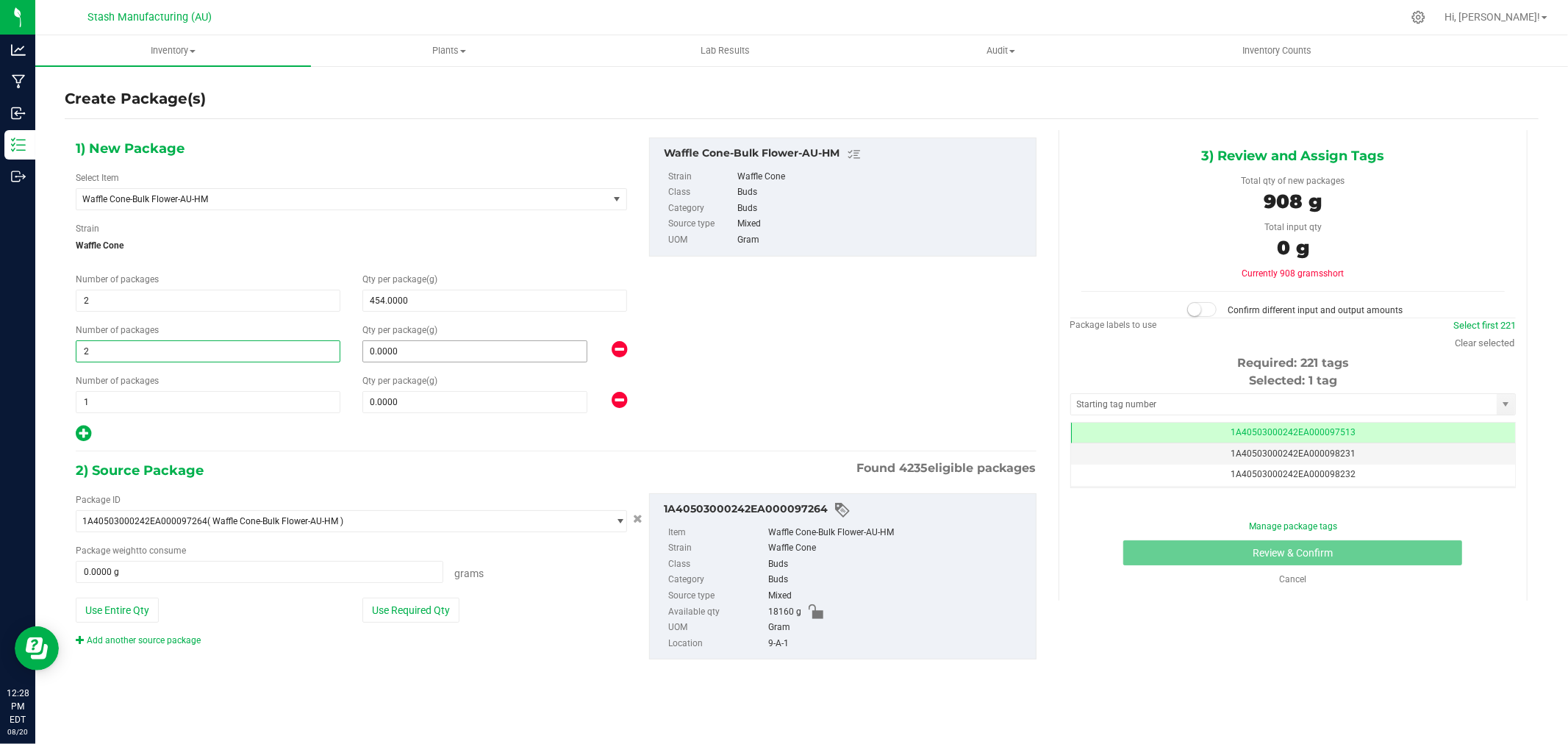
type input "2"
click at [417, 360] on span at bounding box center [474, 352] width 225 height 22
type input "908"
type input "908.0000"
click at [409, 400] on span at bounding box center [474, 402] width 225 height 22
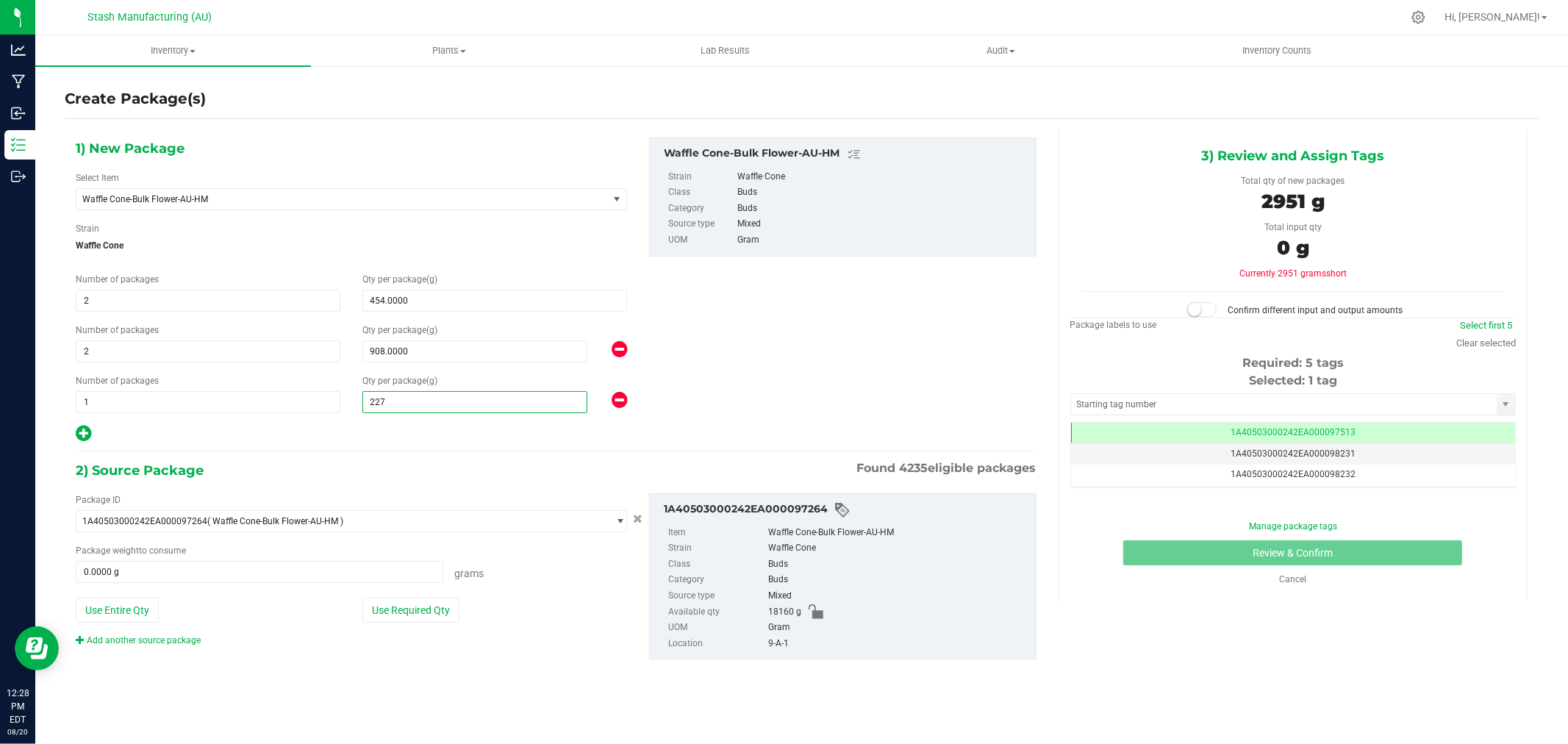
type input "2270"
type input "2,270.0000"
click at [87, 430] on icon at bounding box center [83, 432] width 15 height 18
type input "454.0000"
type input "908.0000"
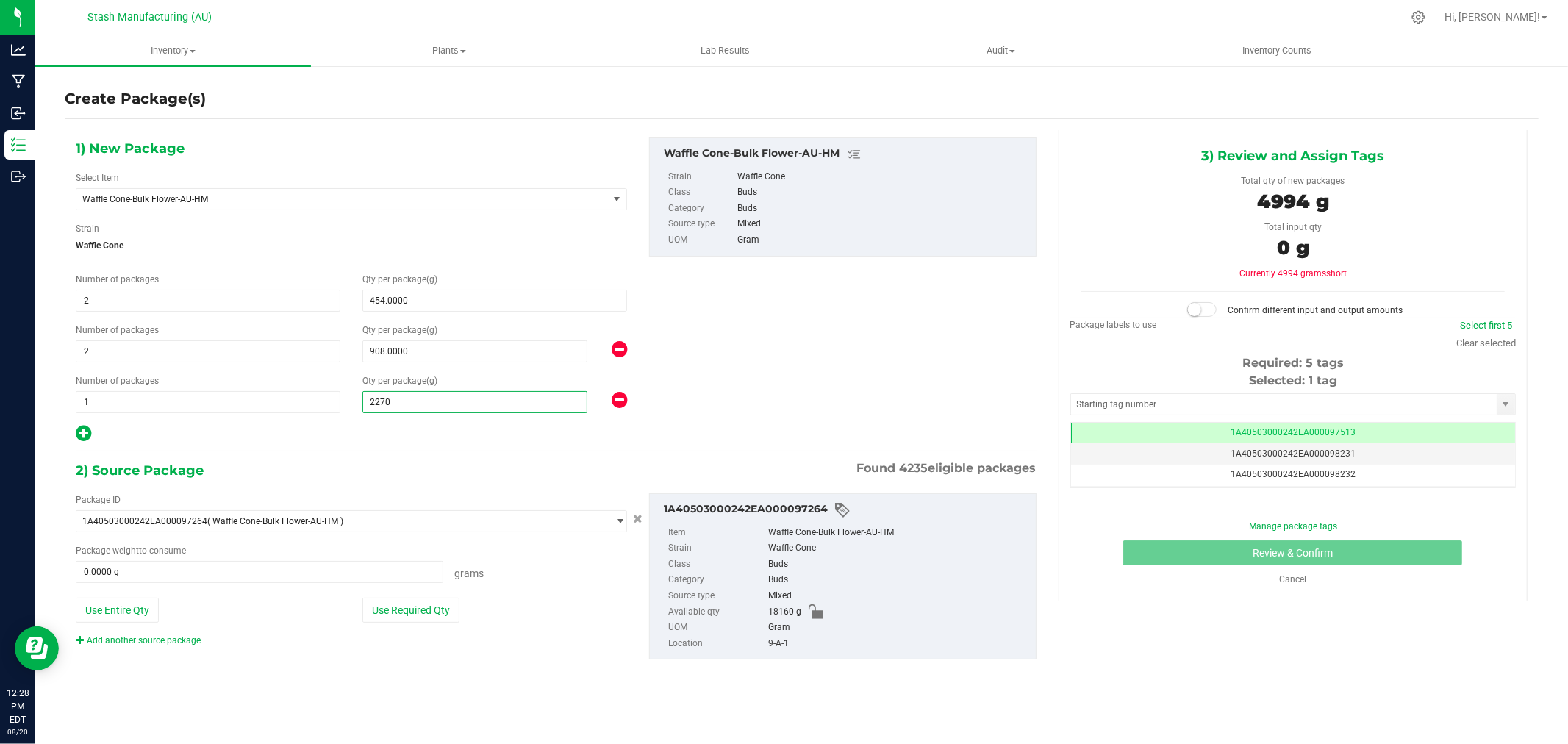
type input "2,270.0000"
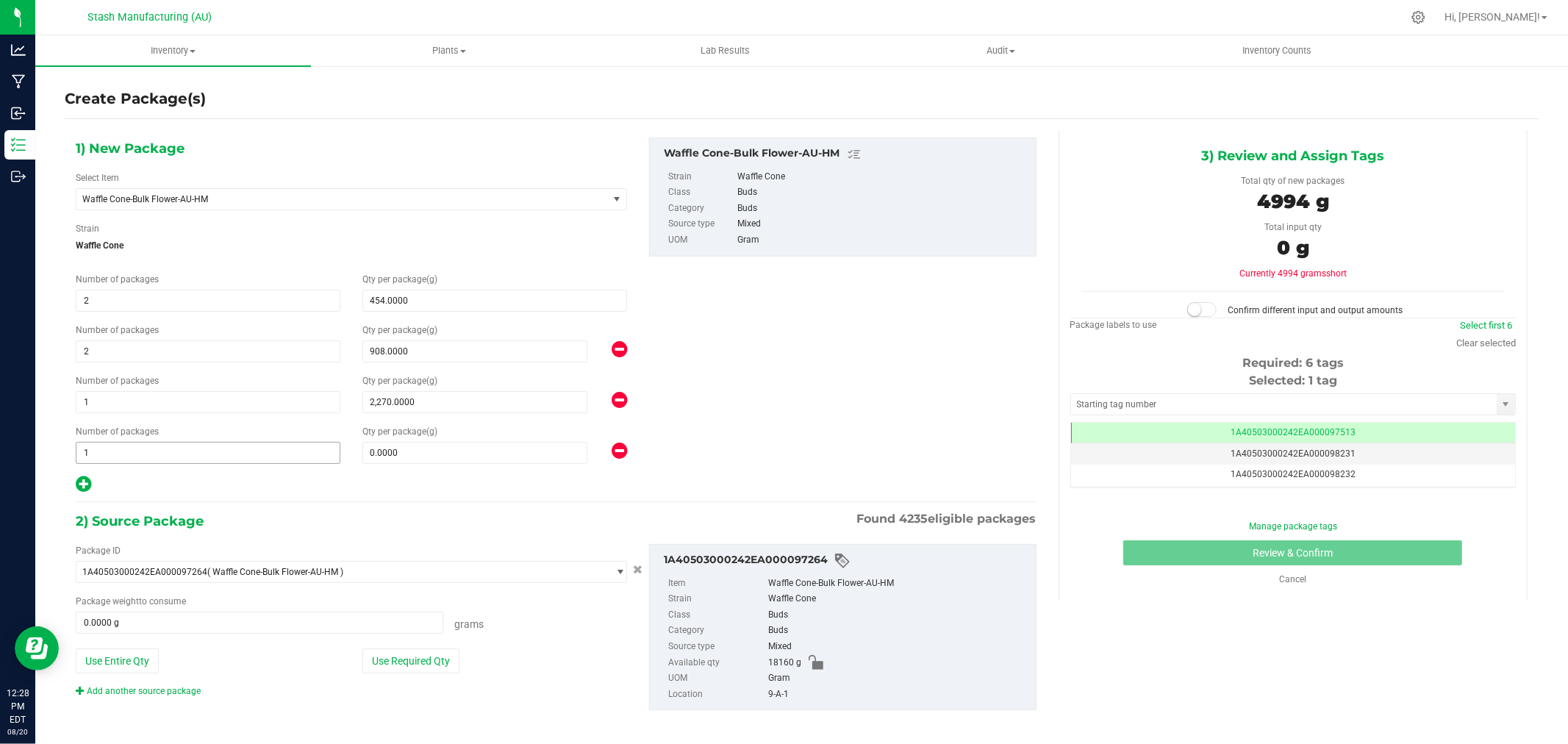
click at [147, 450] on span "1 1" at bounding box center [208, 452] width 264 height 22
click at [147, 450] on input "1" at bounding box center [208, 452] width 264 height 21
type input "3"
click at [390, 460] on span at bounding box center [474, 452] width 225 height 22
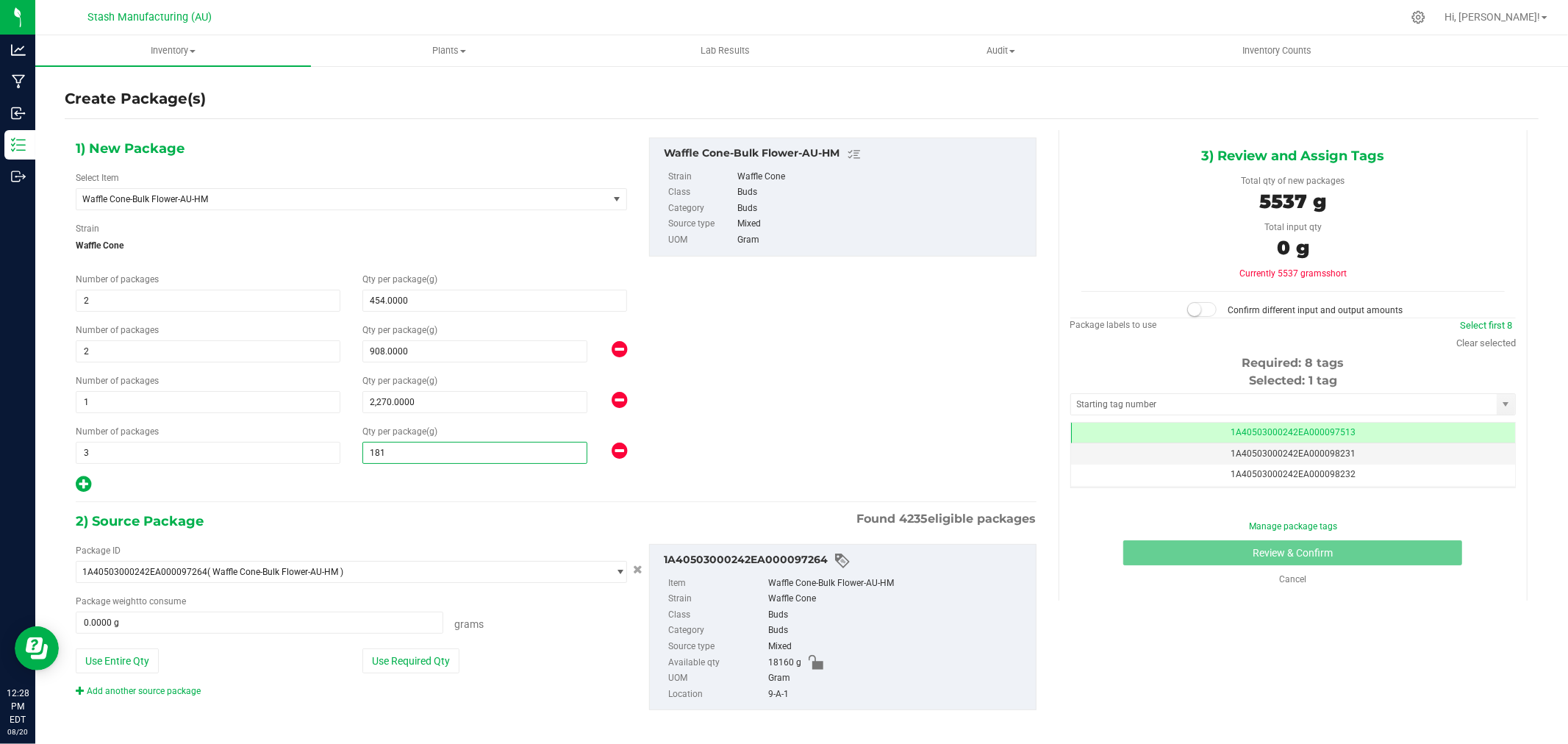
type input "1816"
type input "1,816.0000"
click at [441, 666] on button "Use Required Qty" at bounding box center [410, 660] width 97 height 25
type input "10442.0000 g"
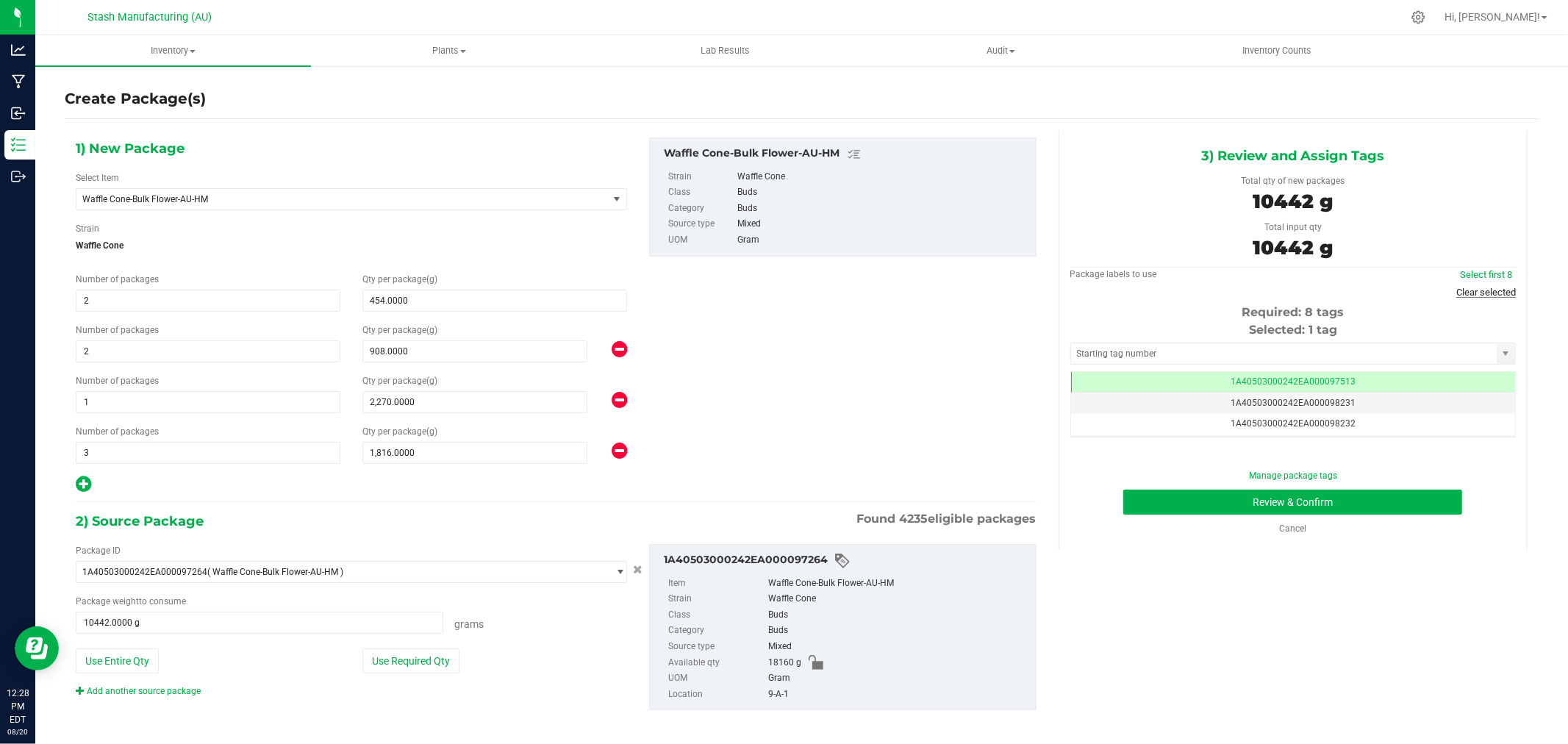
click at [1460, 290] on link "Clear selected" at bounding box center [1486, 292] width 59 height 11
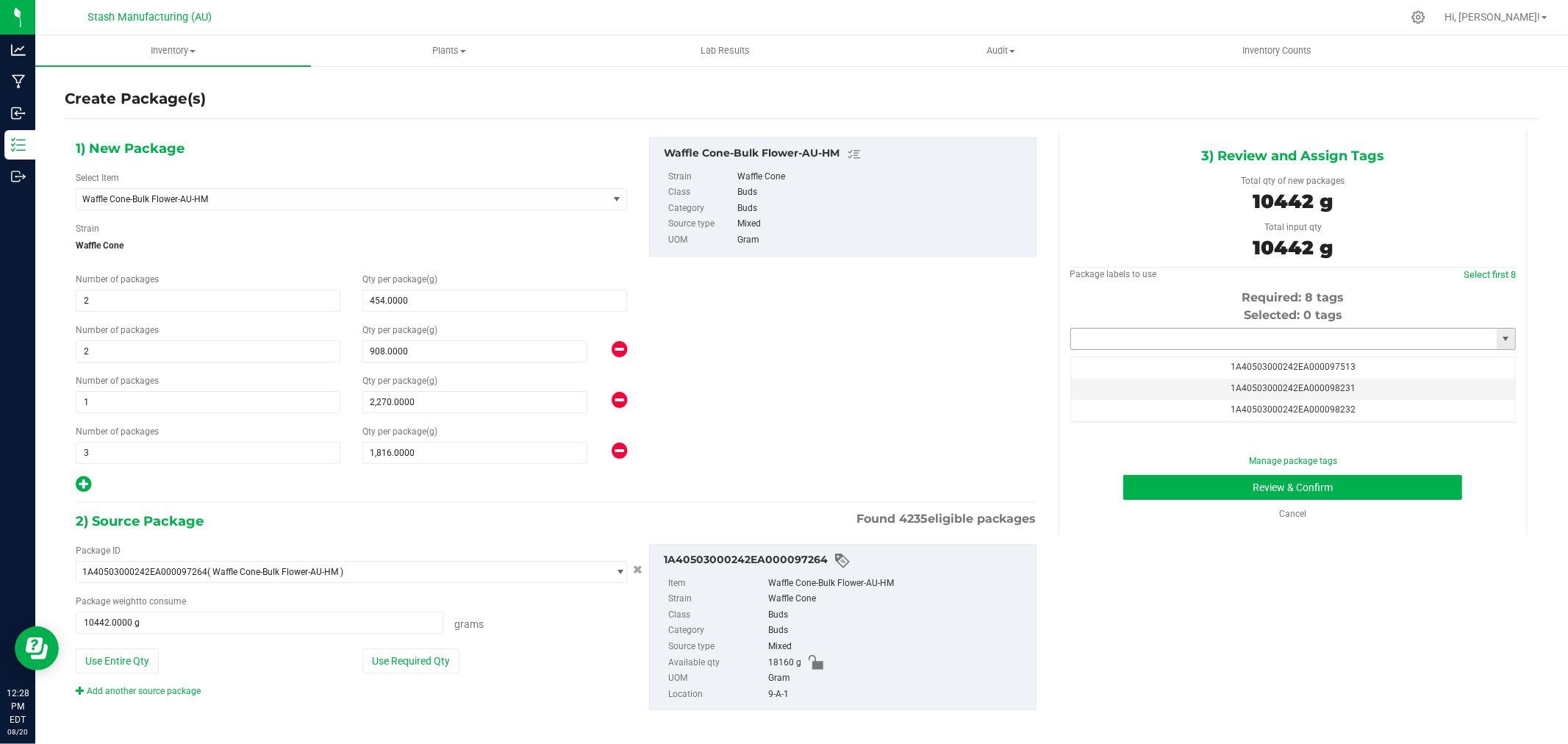
click at [1266, 333] on input "text" at bounding box center [1284, 339] width 425 height 21
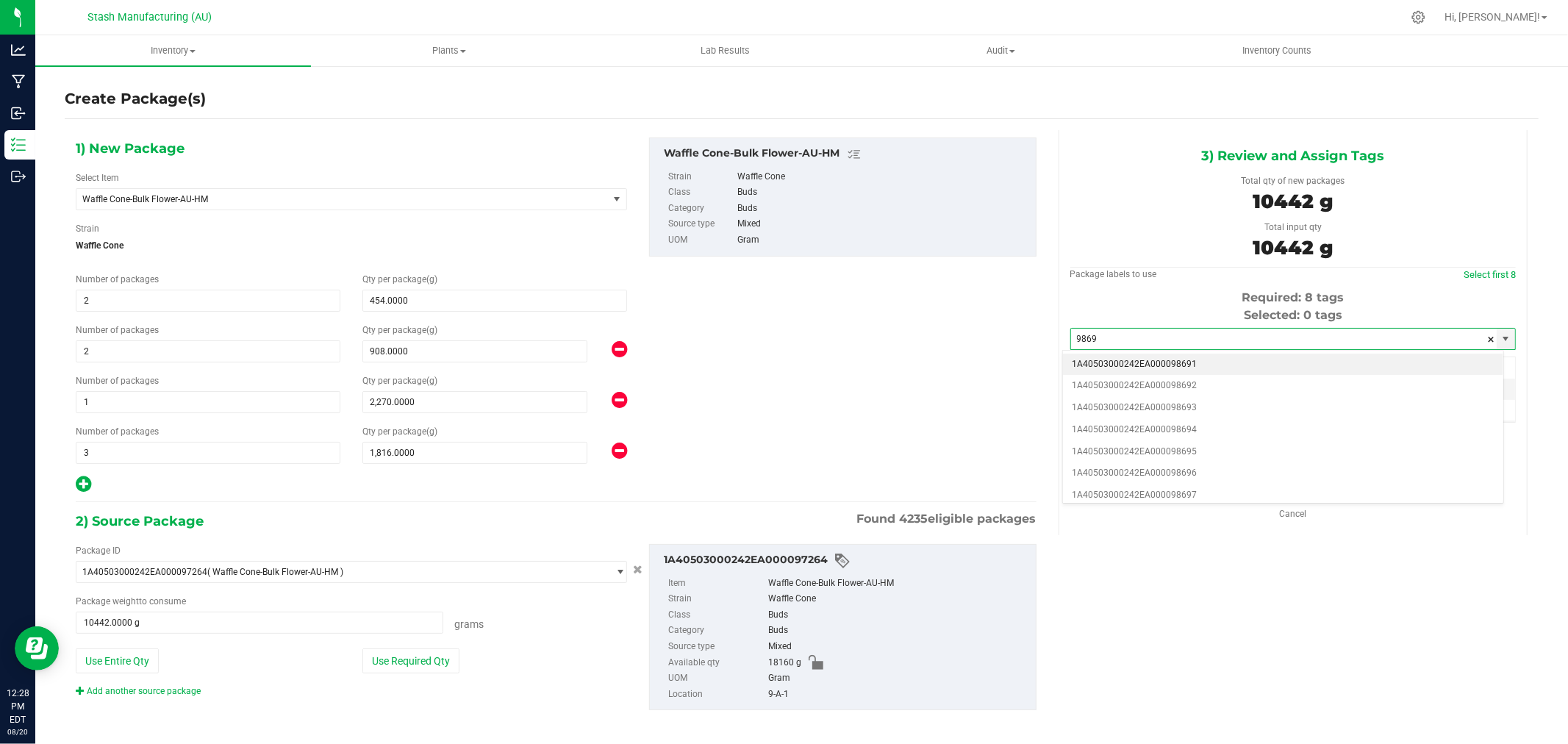
click at [1239, 370] on li "1A40503000242EA000098691" at bounding box center [1284, 364] width 441 height 22
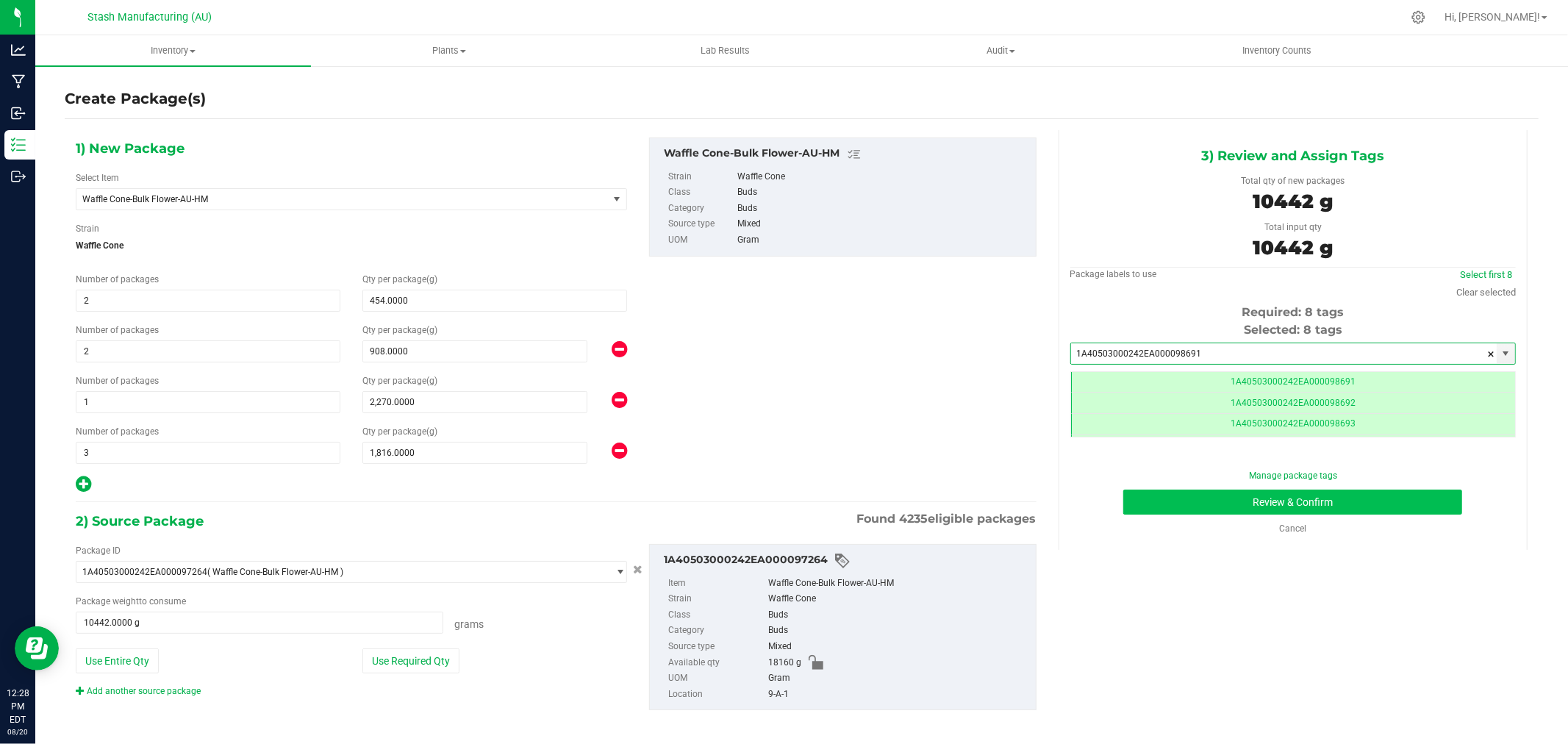
type input "1A40503000242EA000098691"
click at [1360, 507] on button "Review & Confirm" at bounding box center [1292, 501] width 339 height 25
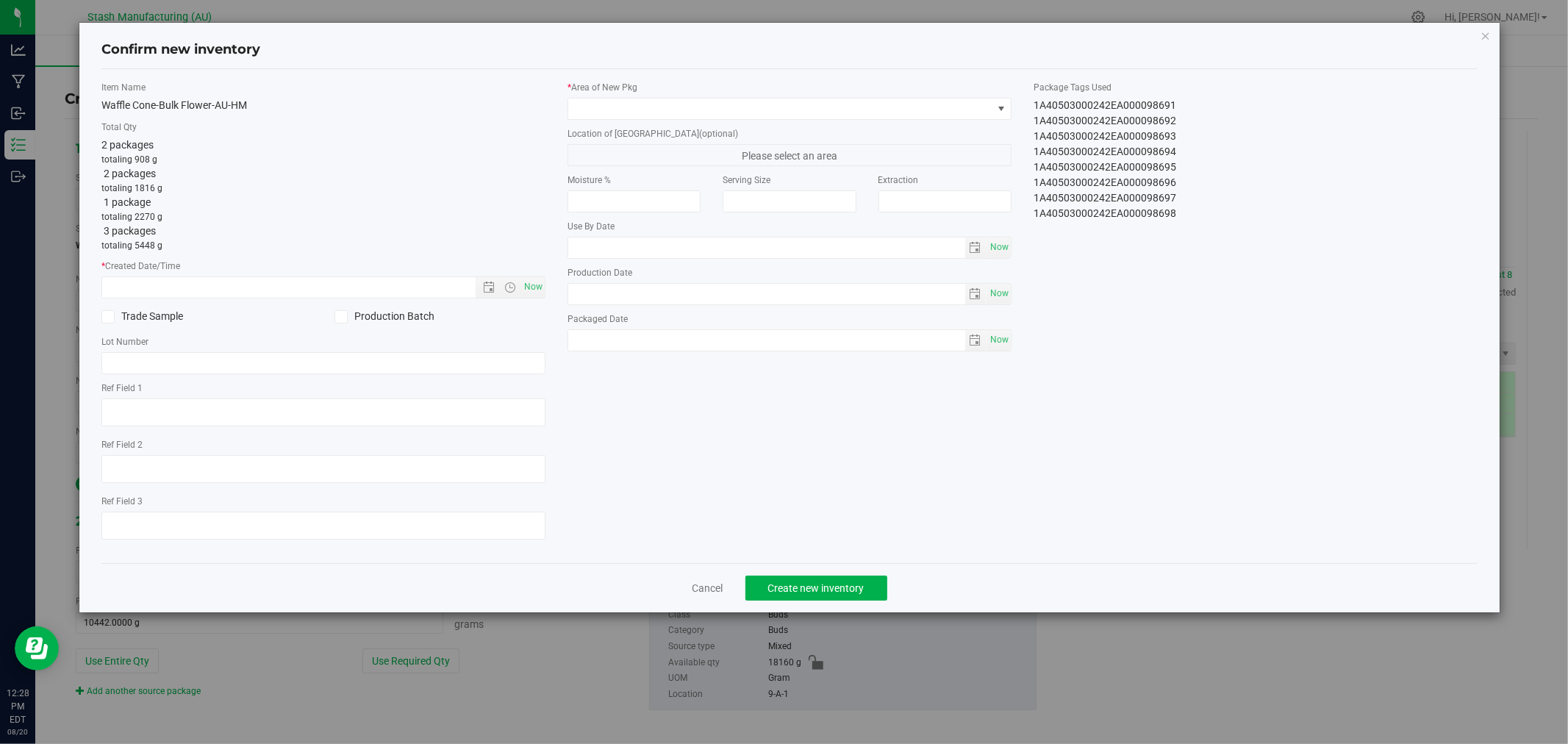
type input "[DATE]"
click at [532, 283] on span "Now" at bounding box center [534, 287] width 25 height 22
type input "[DATE] 12:28 PM"
click at [671, 103] on span at bounding box center [780, 109] width 424 height 21
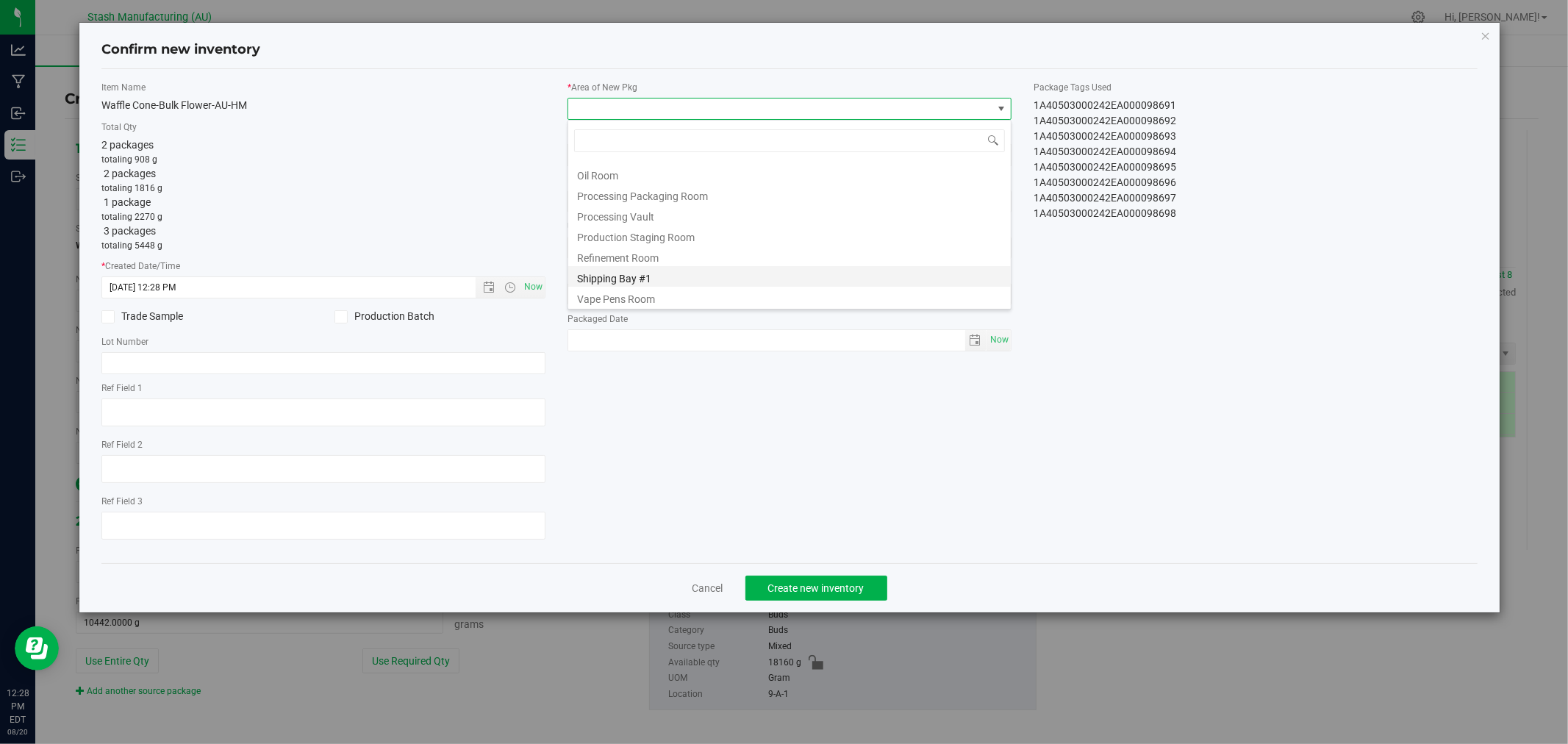
click at [716, 266] on li "Shipping Bay #1" at bounding box center [789, 276] width 442 height 21
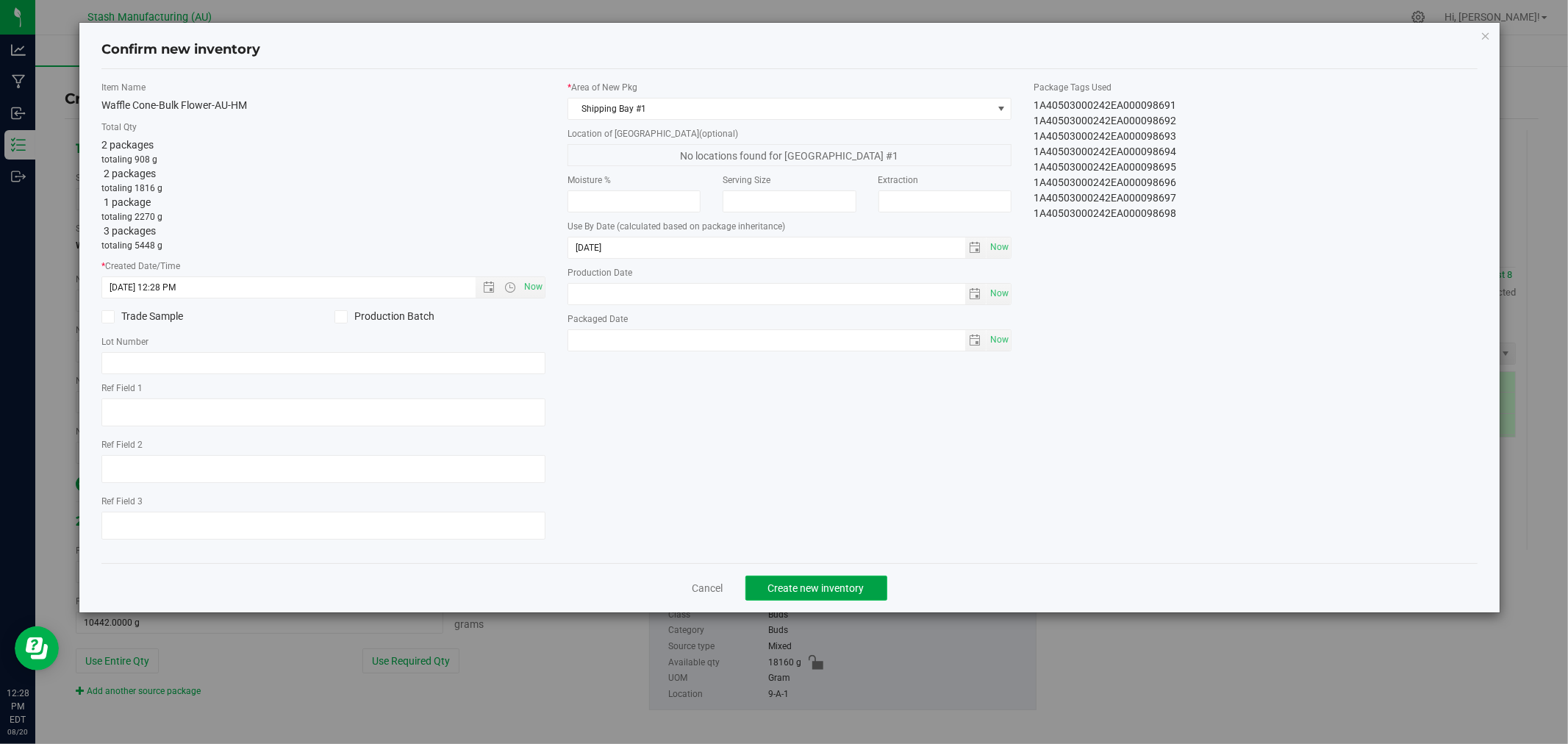
click at [861, 590] on span "Create new inventory" at bounding box center [816, 588] width 96 height 12
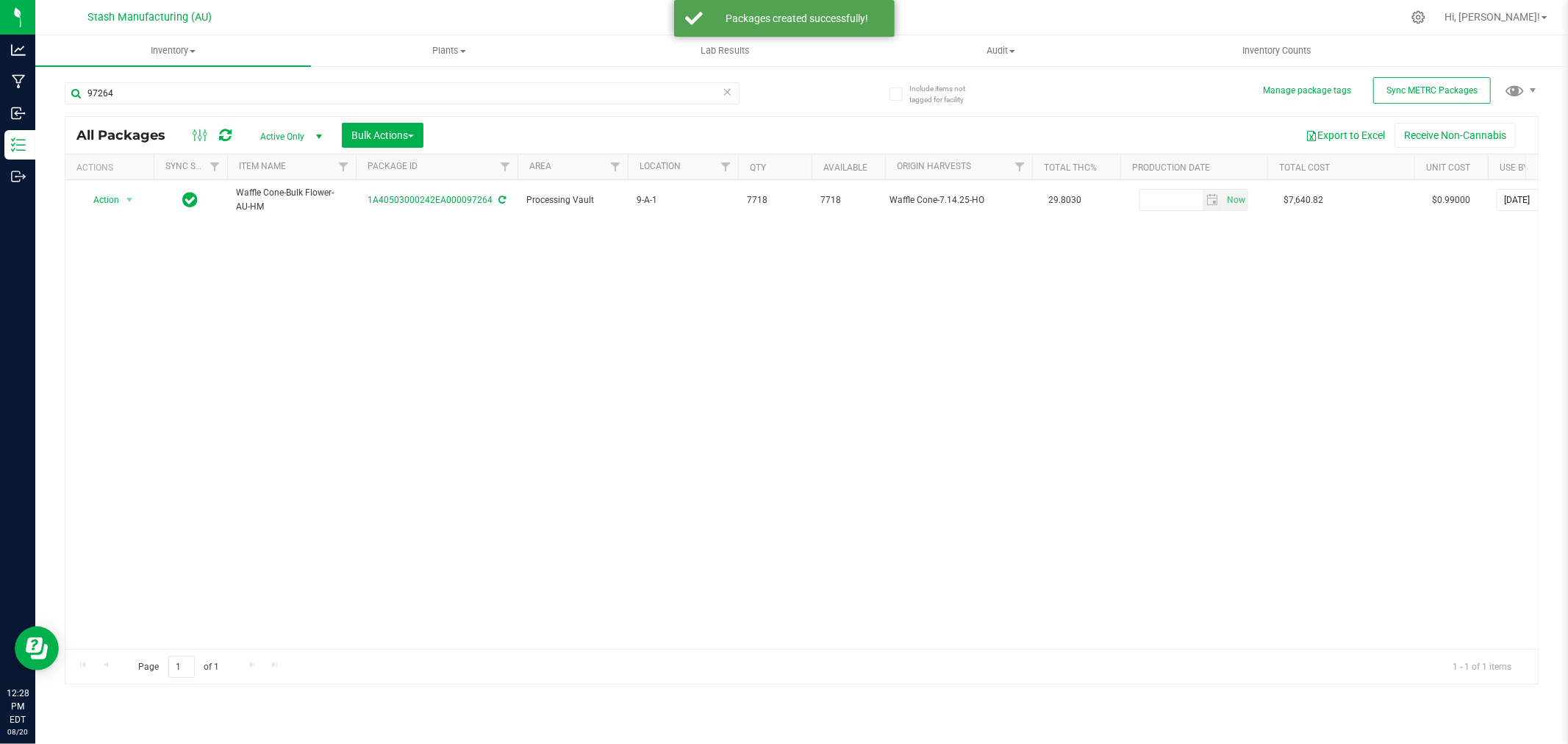
click at [727, 90] on icon at bounding box center [728, 91] width 10 height 18
